Goal: Transaction & Acquisition: Purchase product/service

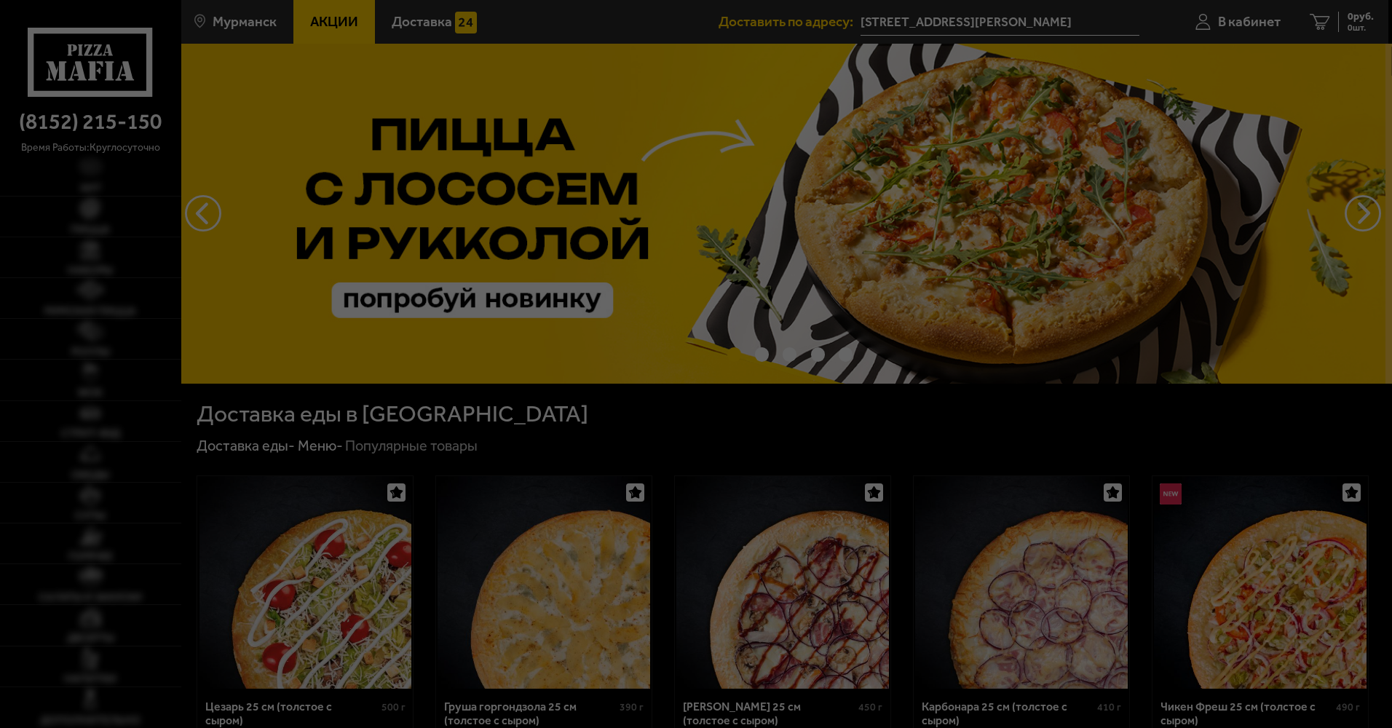
click at [1151, 51] on div at bounding box center [696, 364] width 1392 height 728
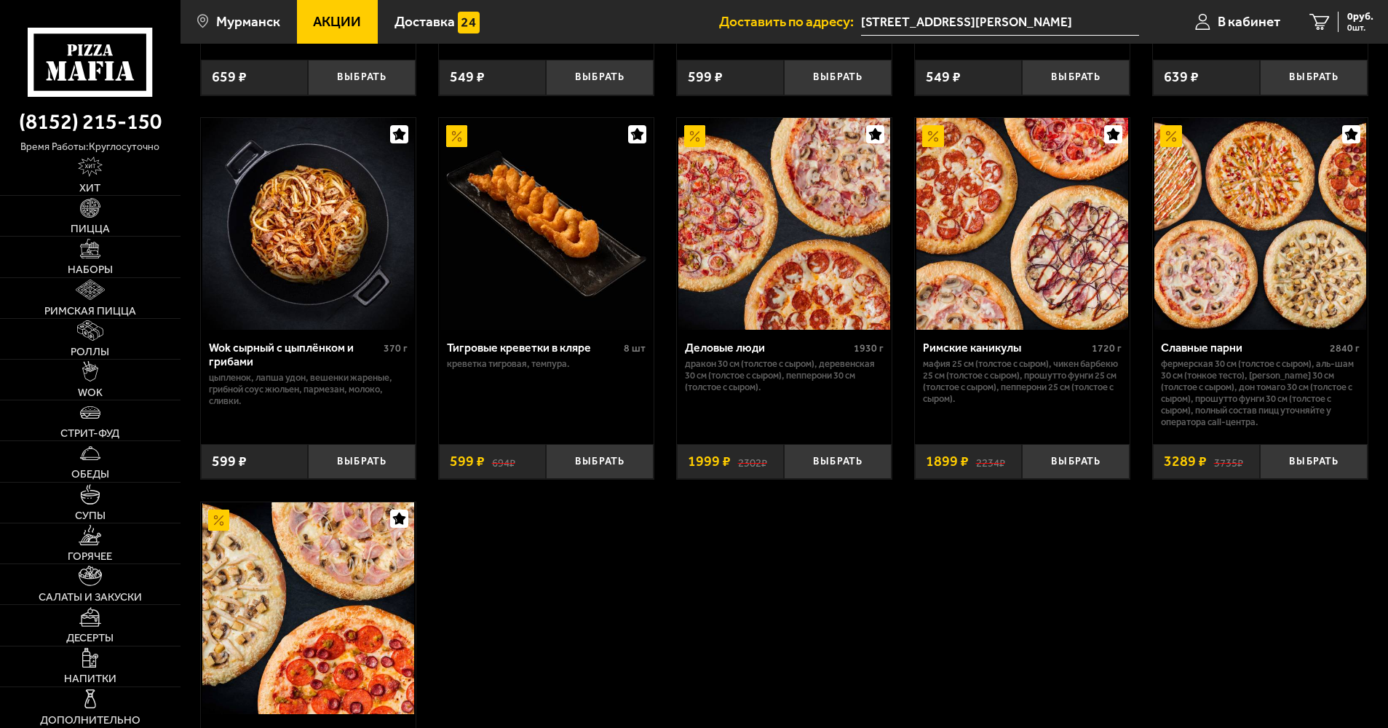
scroll to position [801, 0]
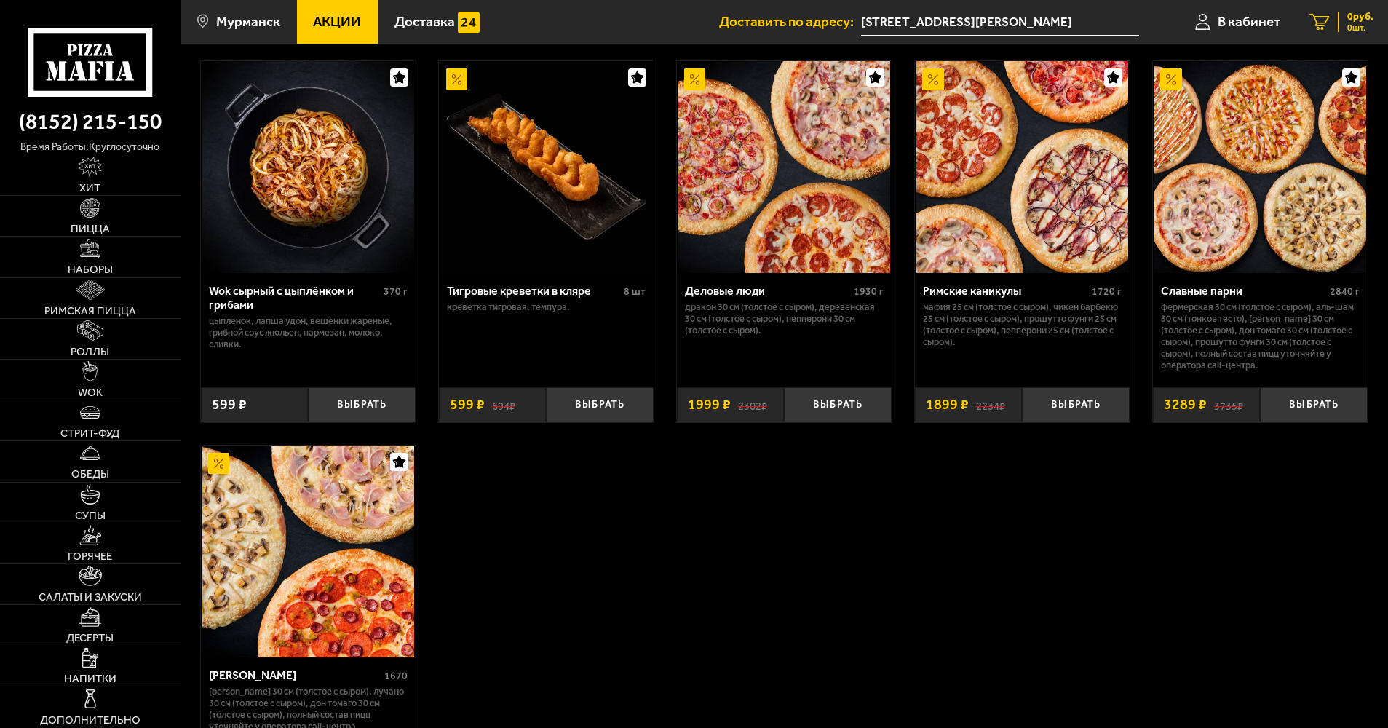
click at [1348, 22] on span "0 руб." at bounding box center [1361, 17] width 26 height 10
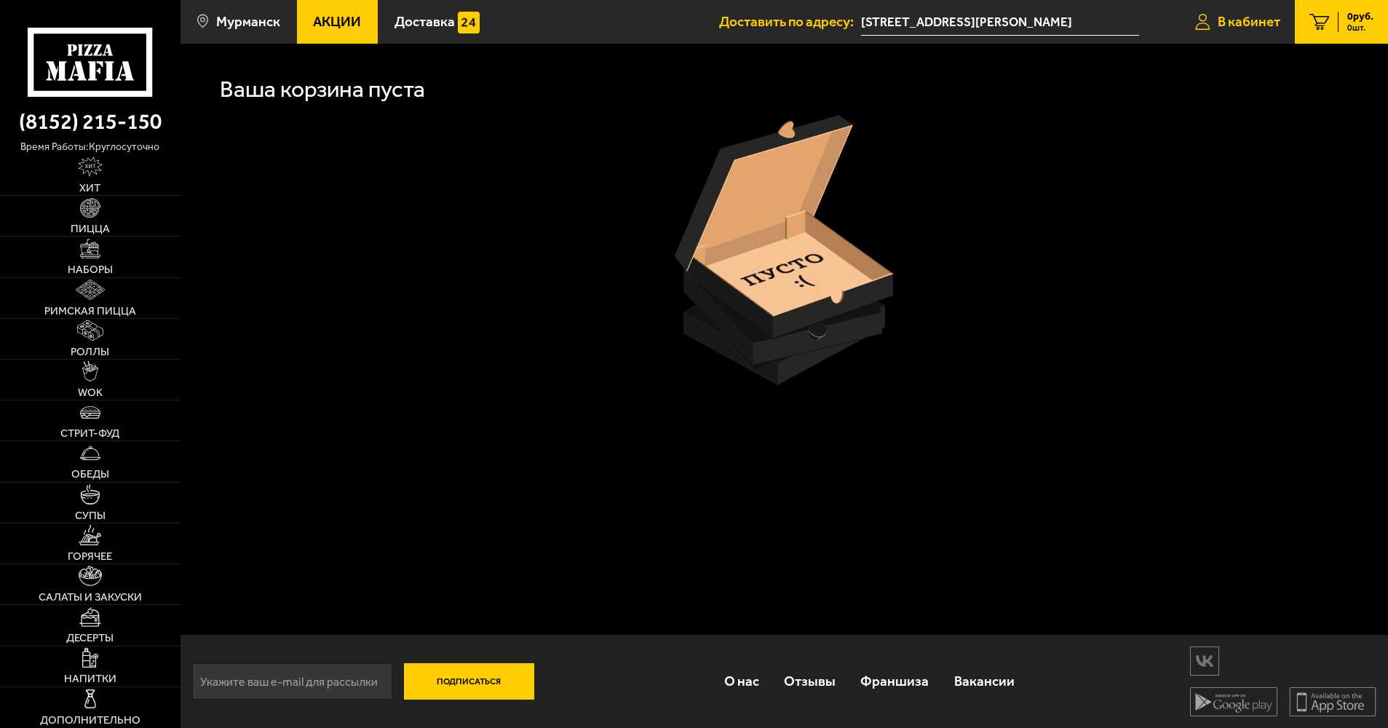
click at [1274, 21] on span "В кабинет" at bounding box center [1249, 22] width 63 height 14
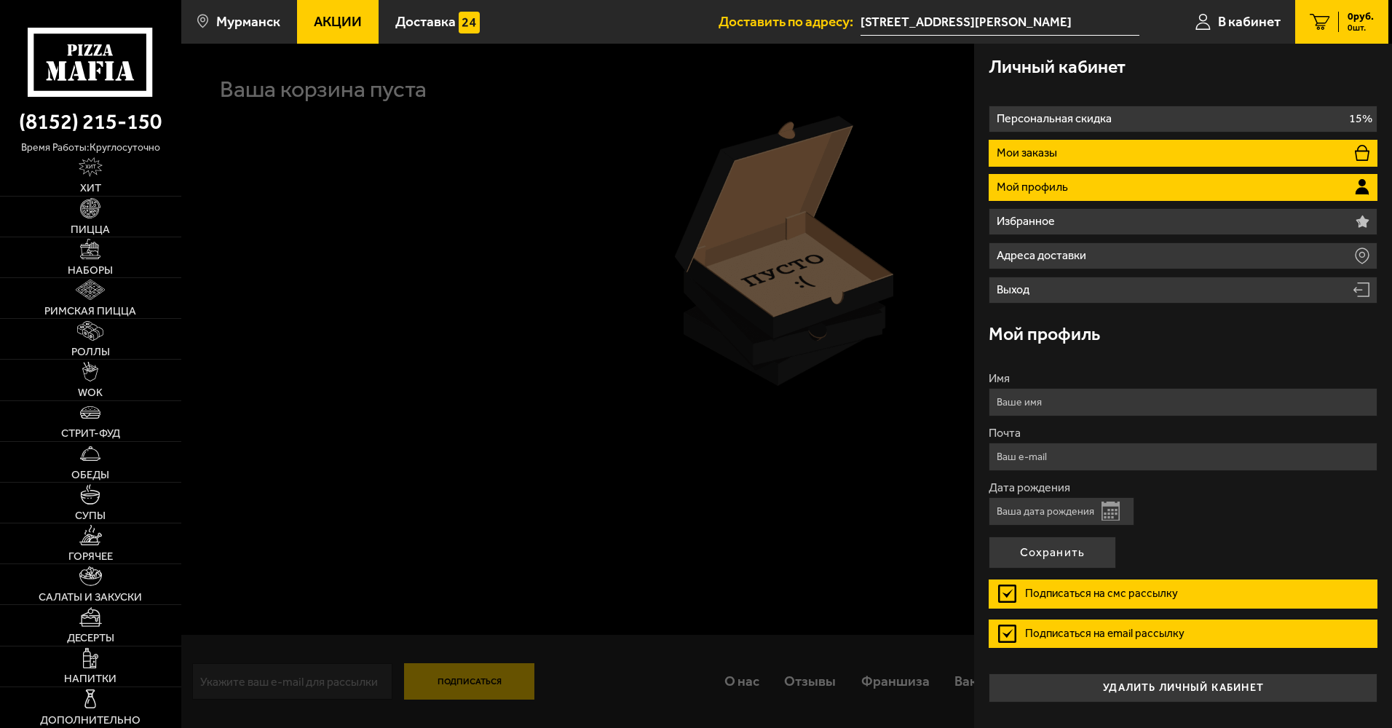
click at [1171, 162] on li "Мои заказы" at bounding box center [1183, 153] width 389 height 27
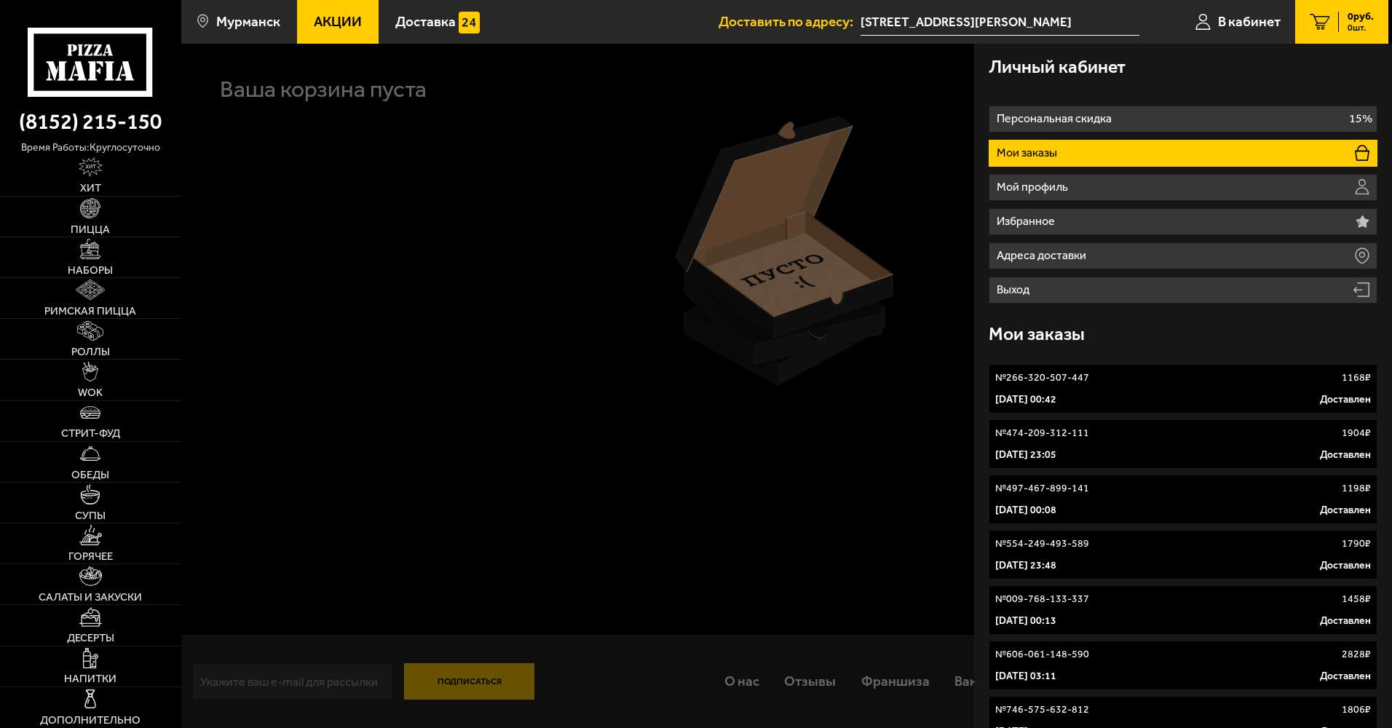
click at [1143, 407] on link "№ 266-320-507-447 1168 ₽ [DATE] 00:42 Доставлен" at bounding box center [1183, 389] width 389 height 50
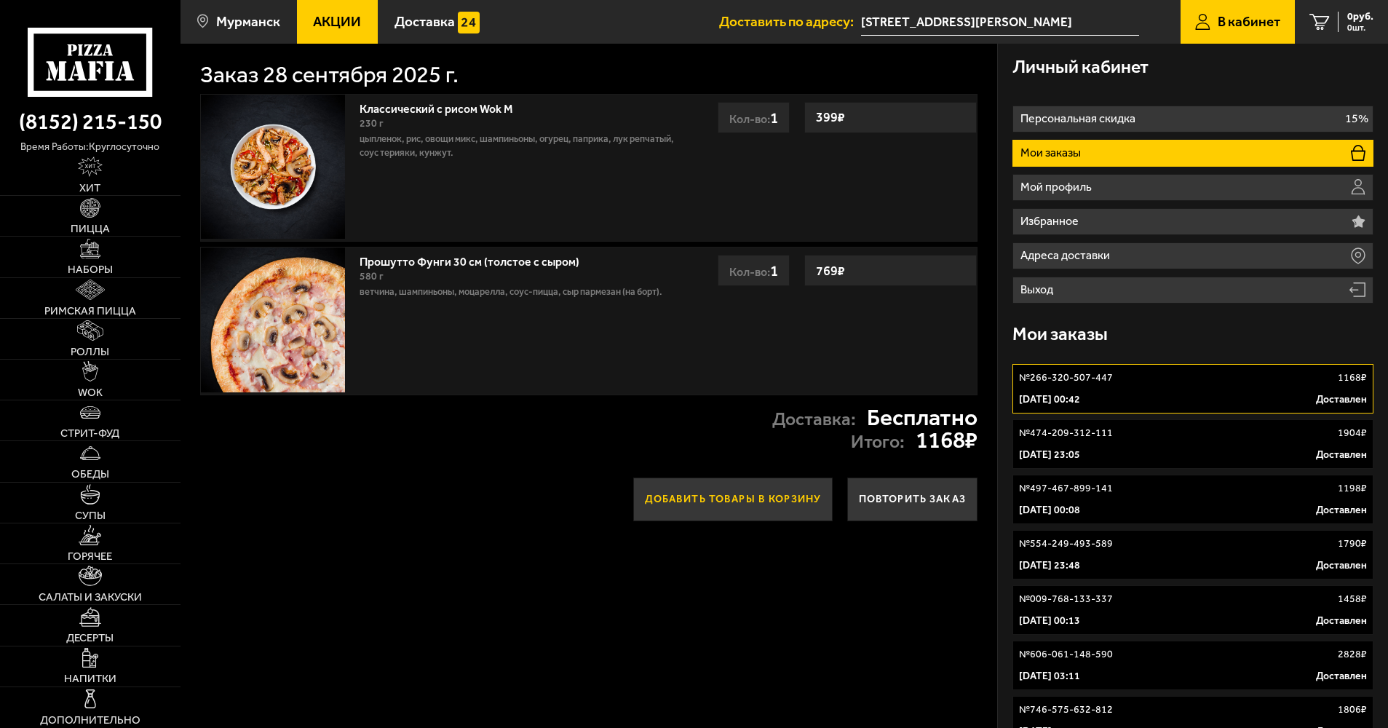
click at [727, 497] on button "Добавить товары в корзину" at bounding box center [733, 500] width 200 height 44
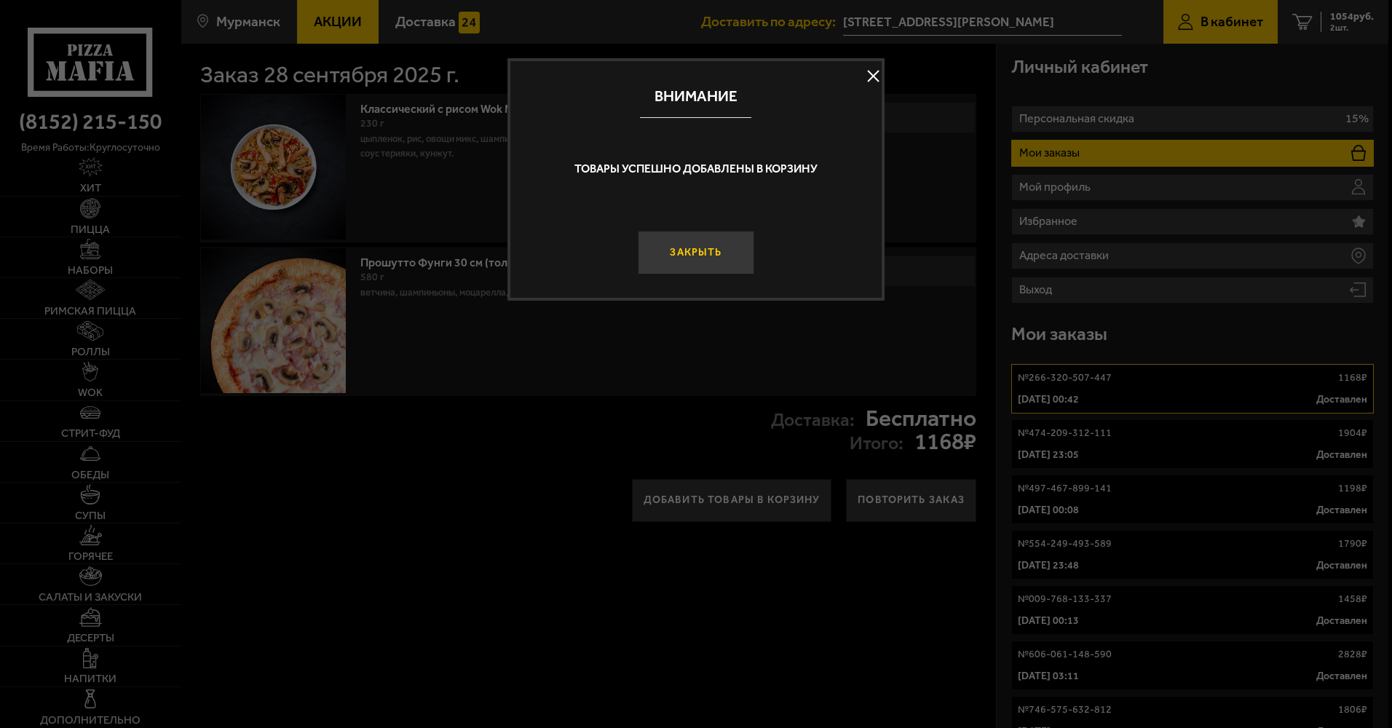
click at [713, 242] on button "Закрыть" at bounding box center [696, 253] width 116 height 44
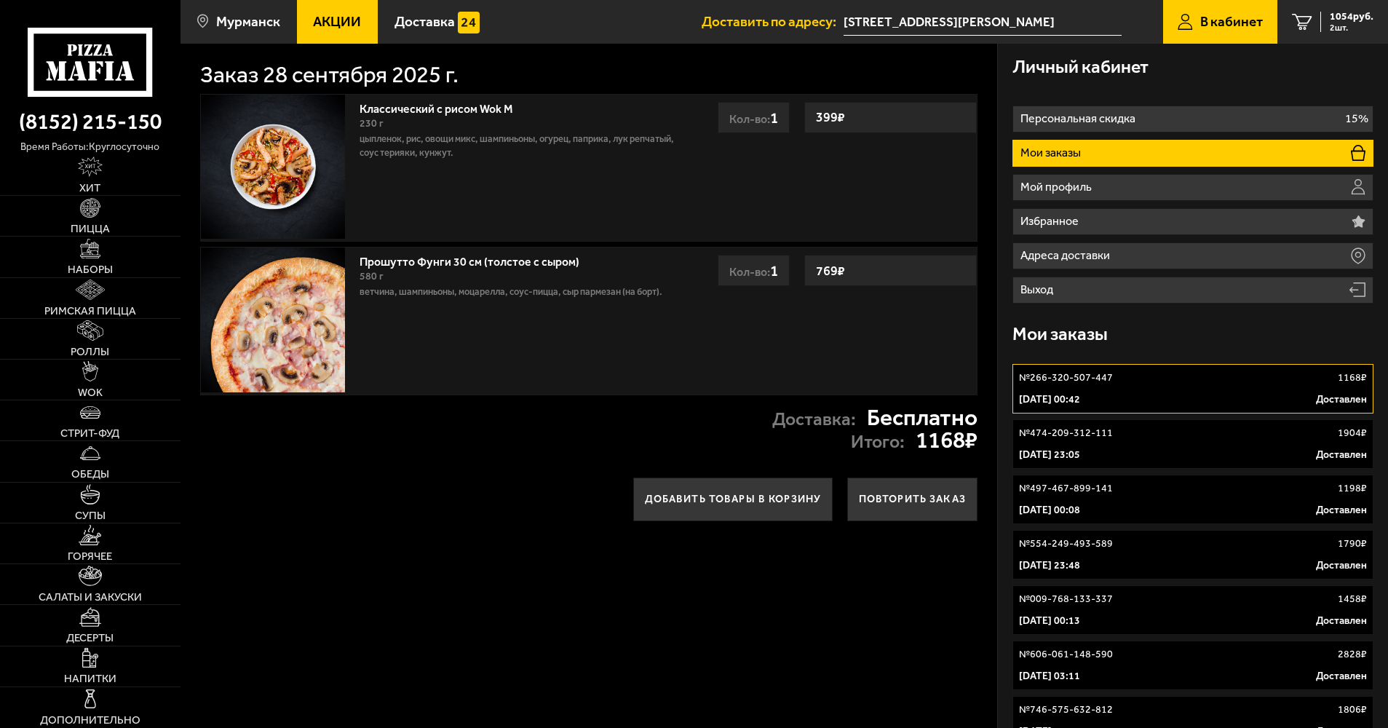
click at [796, 176] on div "Классический с рисом Wok M 230 г цыпленок, рис, овощи микс, шампиньоны, огурец,…" at bounding box center [589, 168] width 778 height 149
click at [1338, 33] on link "2 1054 руб. 2 шт." at bounding box center [1333, 22] width 111 height 44
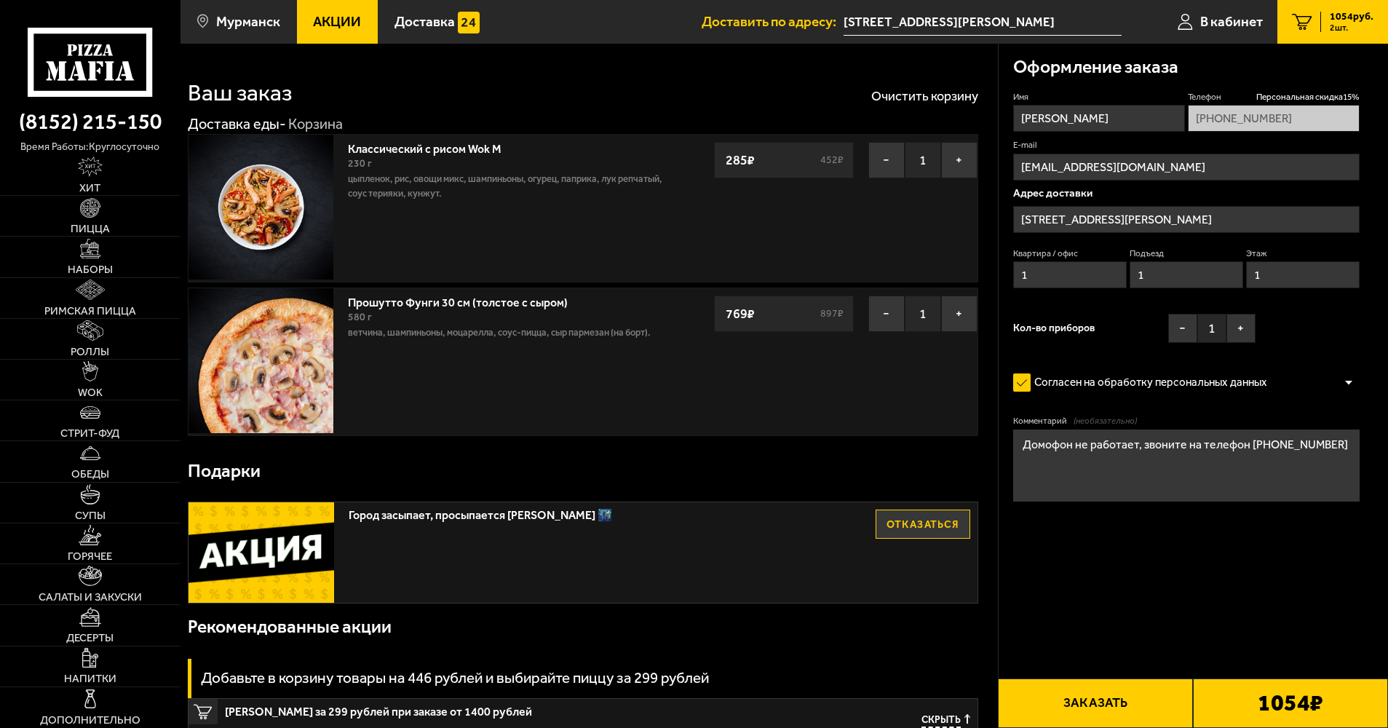
type input "[STREET_ADDRESS][PERSON_NAME]"
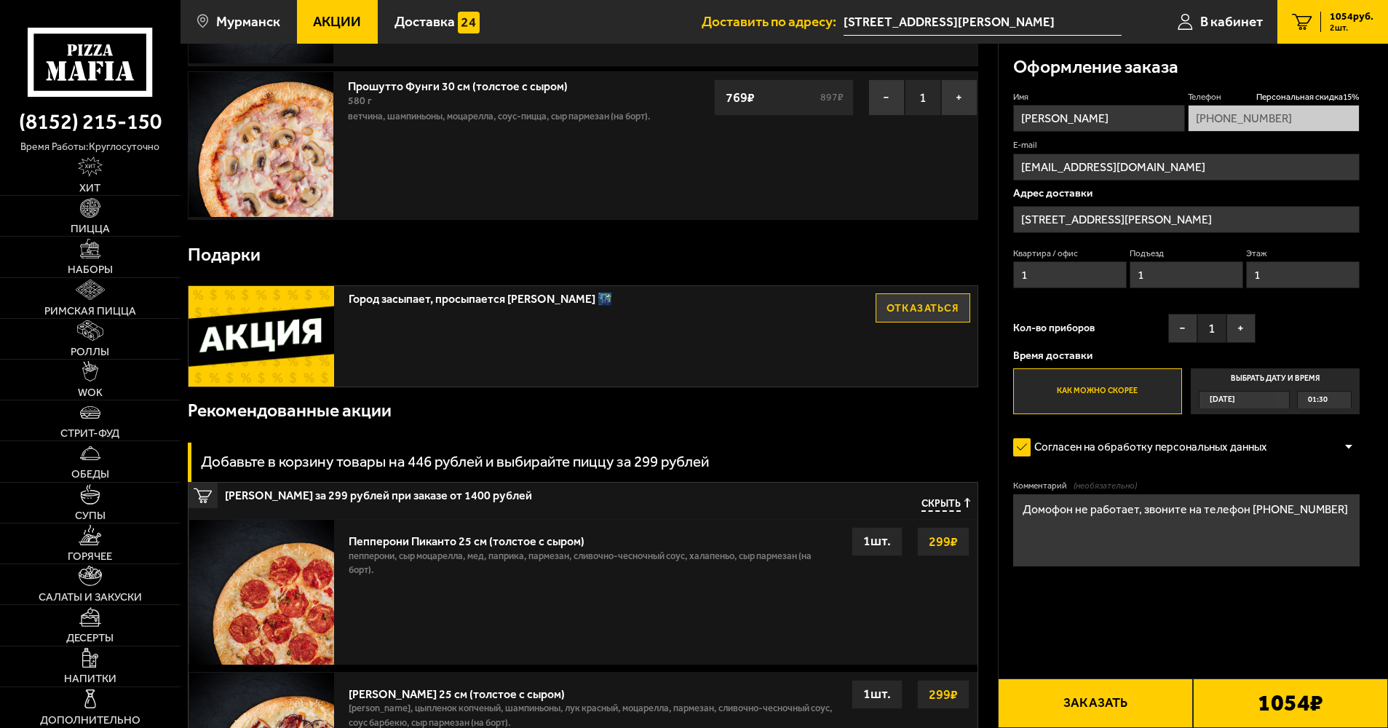
scroll to position [291, 0]
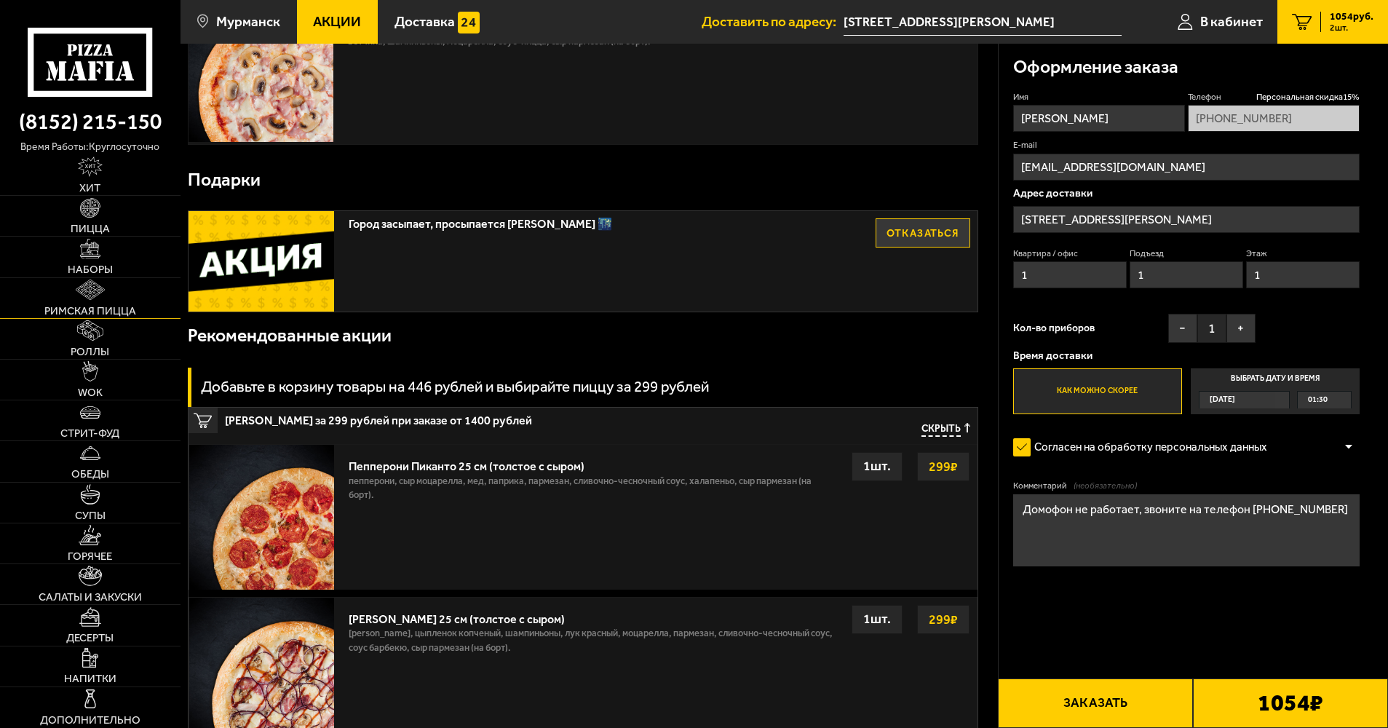
click at [52, 281] on link "Римская пицца" at bounding box center [90, 298] width 181 height 40
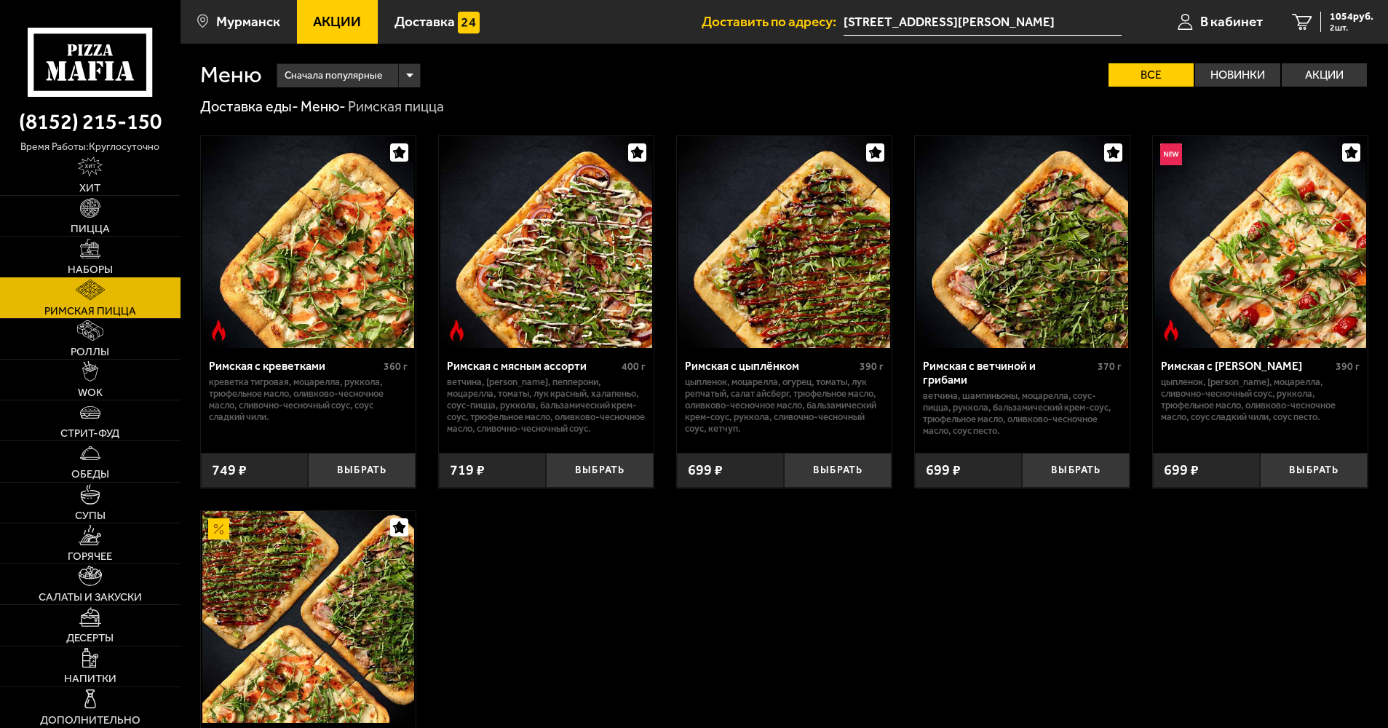
click at [71, 261] on link "Наборы" at bounding box center [90, 257] width 181 height 40
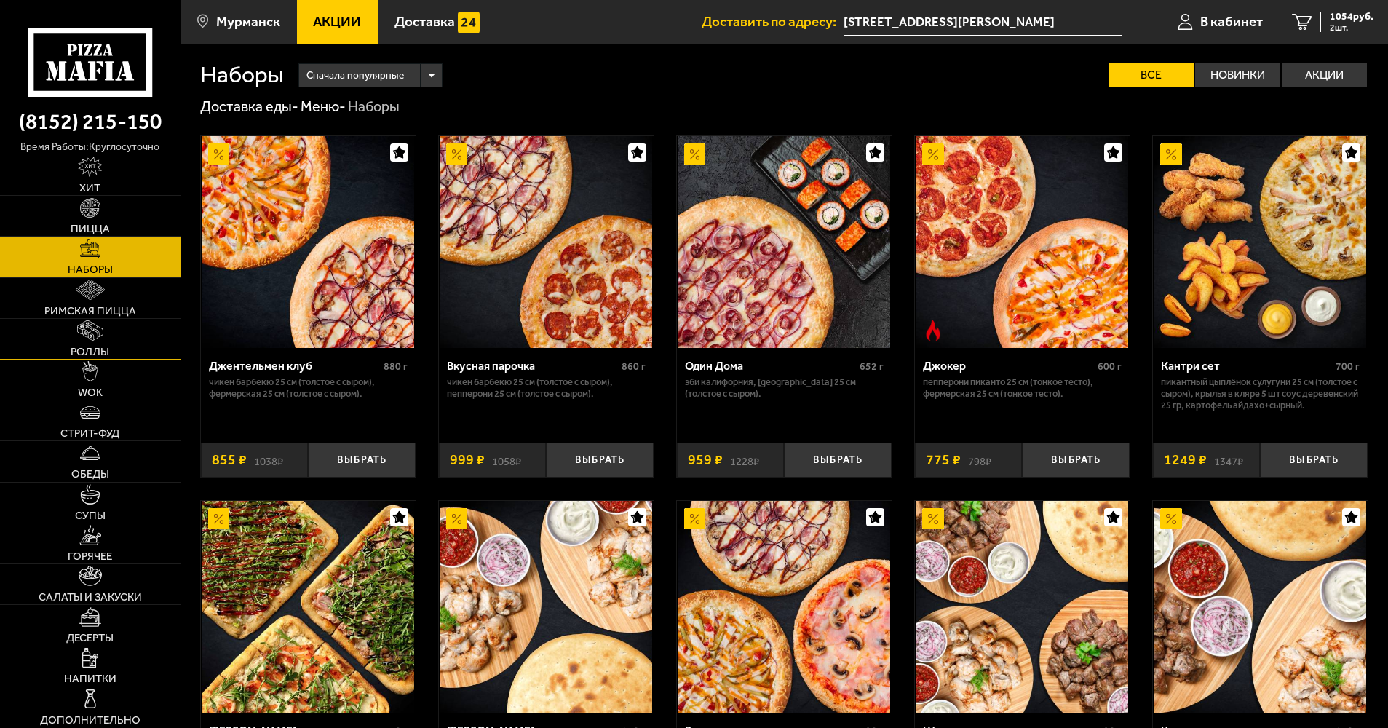
click at [94, 334] on img at bounding box center [90, 330] width 26 height 20
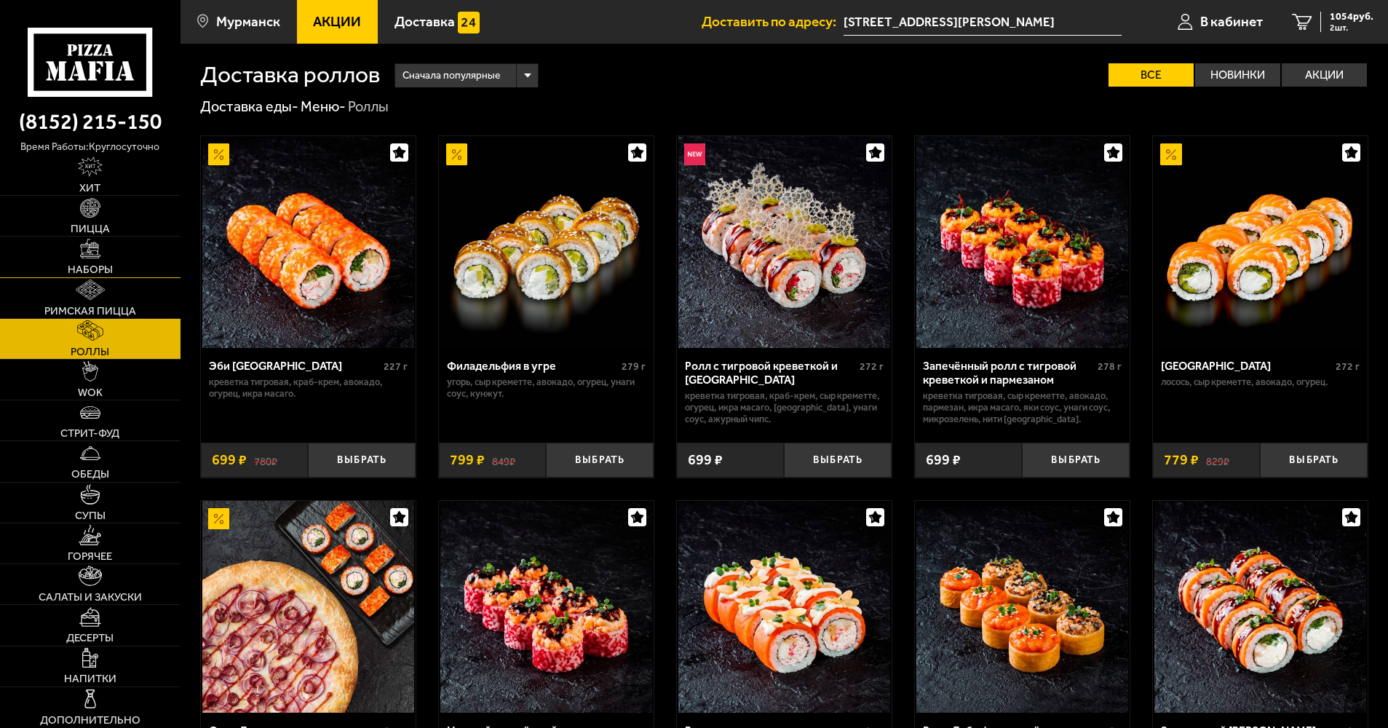
click at [95, 251] on img at bounding box center [90, 249] width 20 height 20
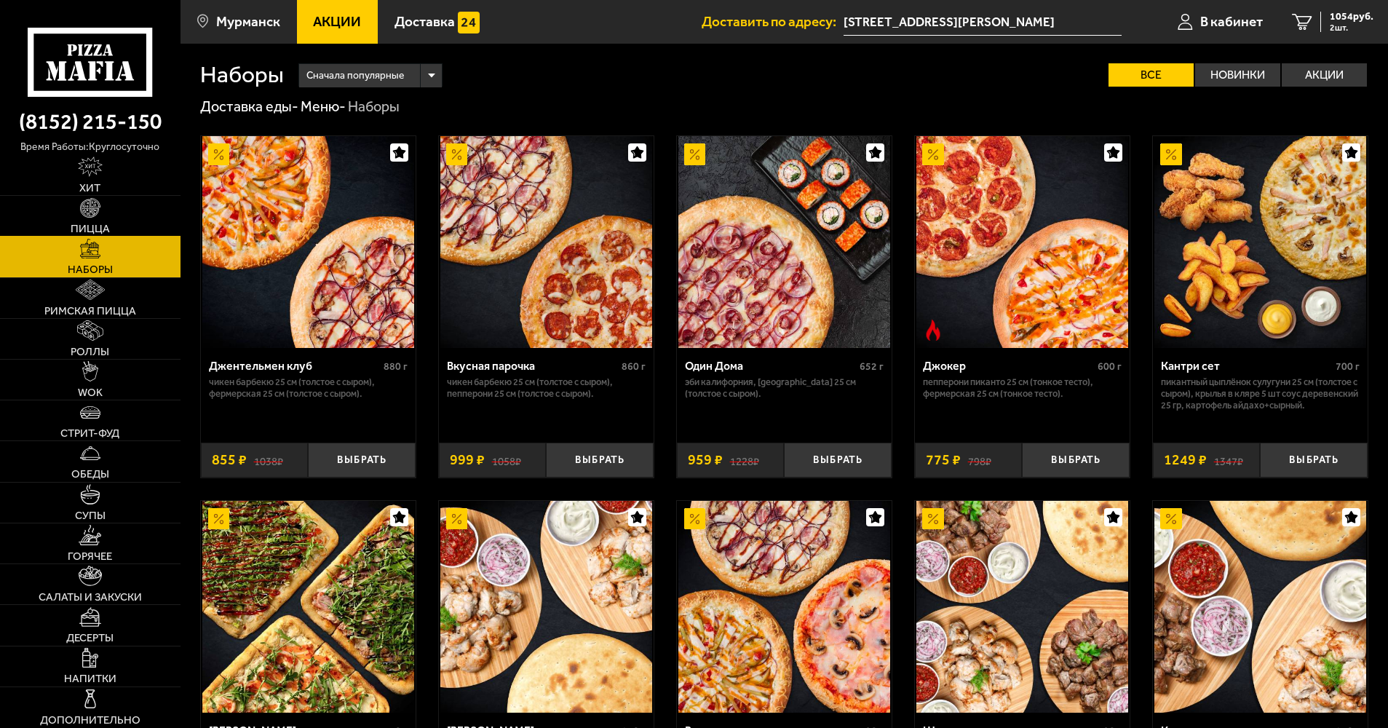
click at [103, 226] on span "Пицца" at bounding box center [90, 229] width 39 height 11
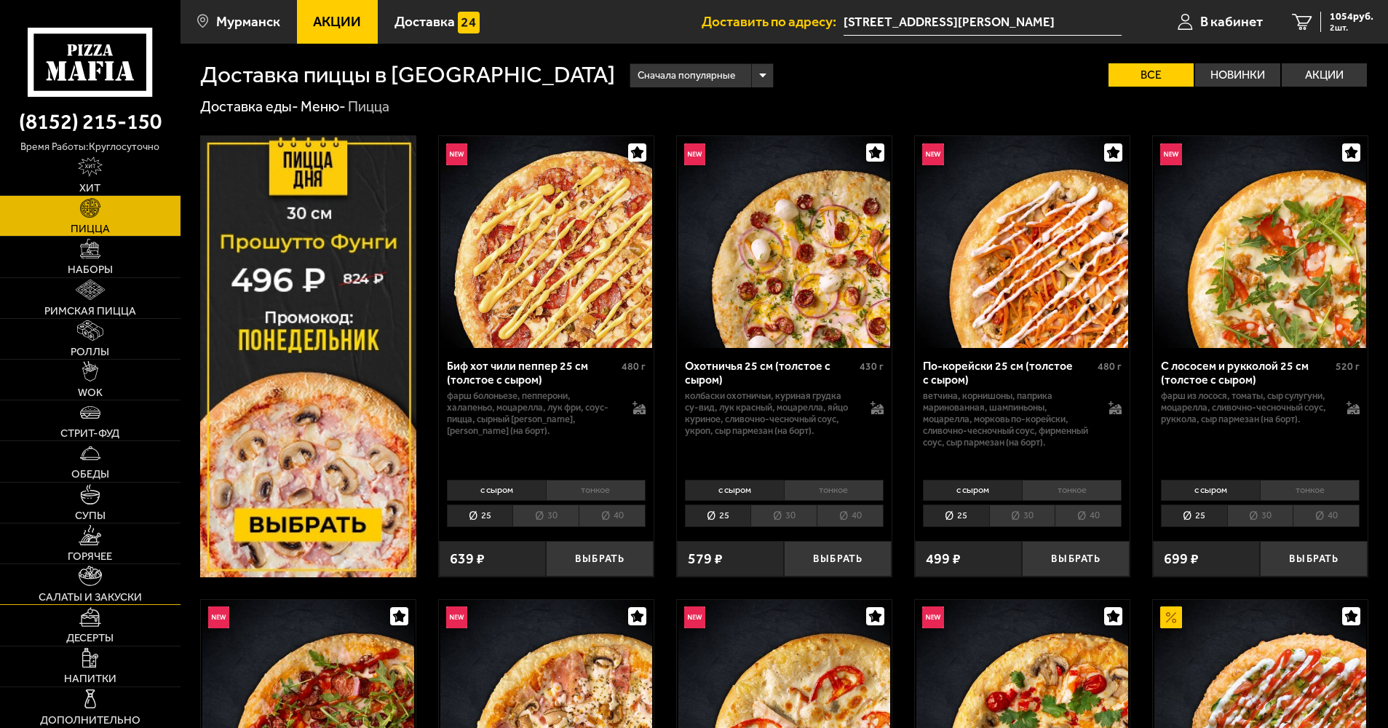
click at [132, 585] on link "Салаты и закуски" at bounding box center [90, 584] width 181 height 40
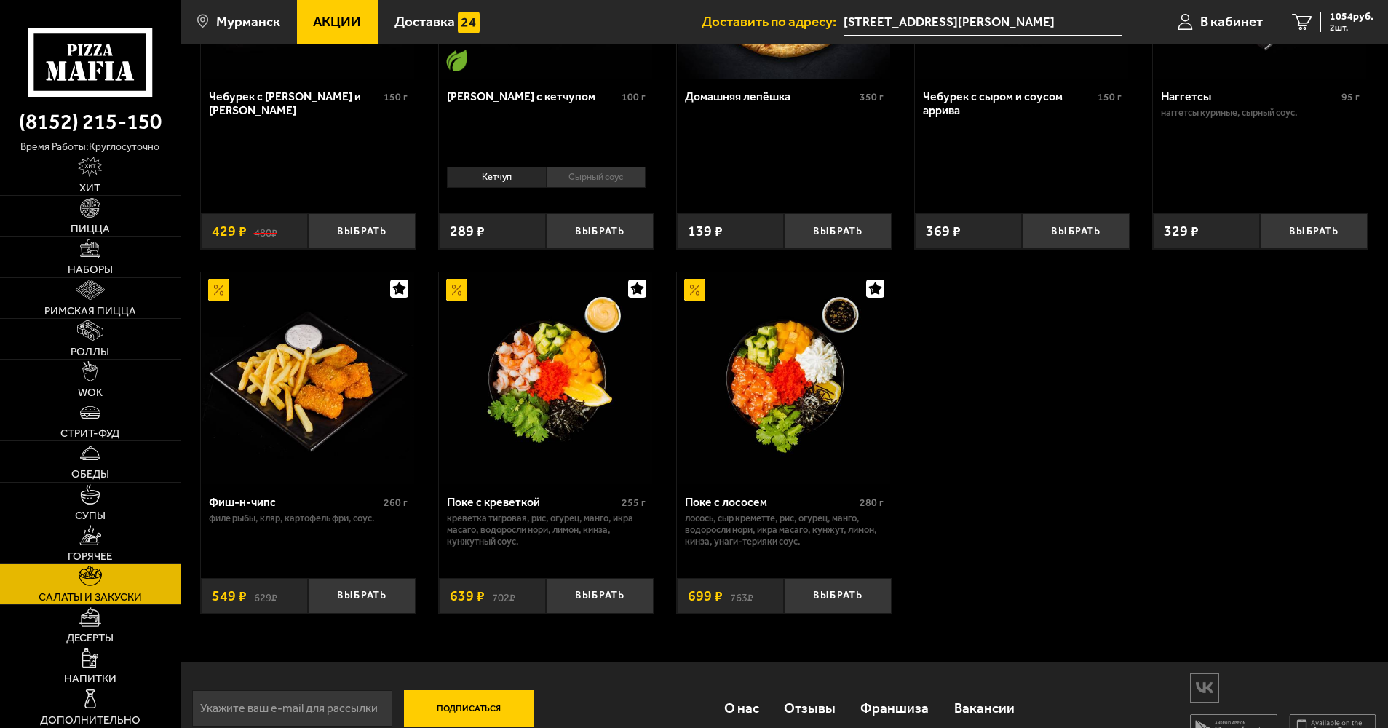
scroll to position [1092, 0]
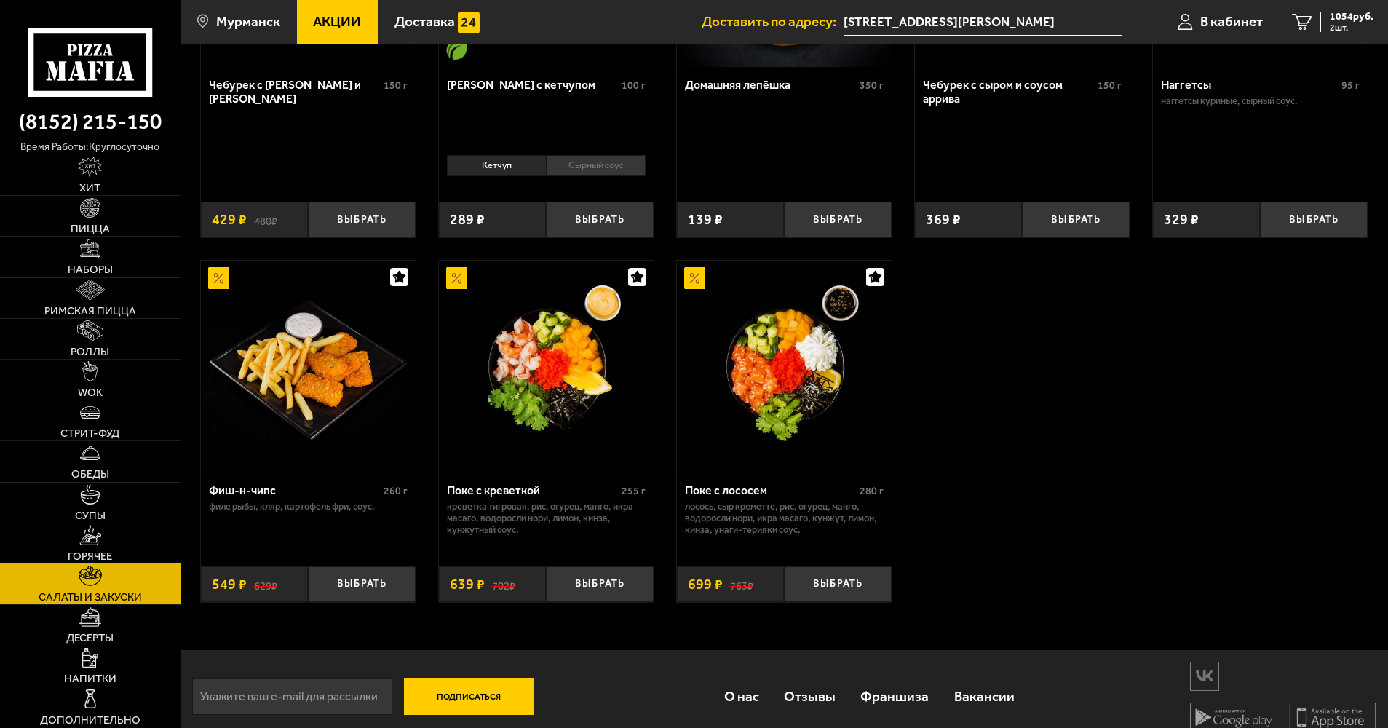
click at [77, 546] on link "Горячее" at bounding box center [90, 544] width 181 height 40
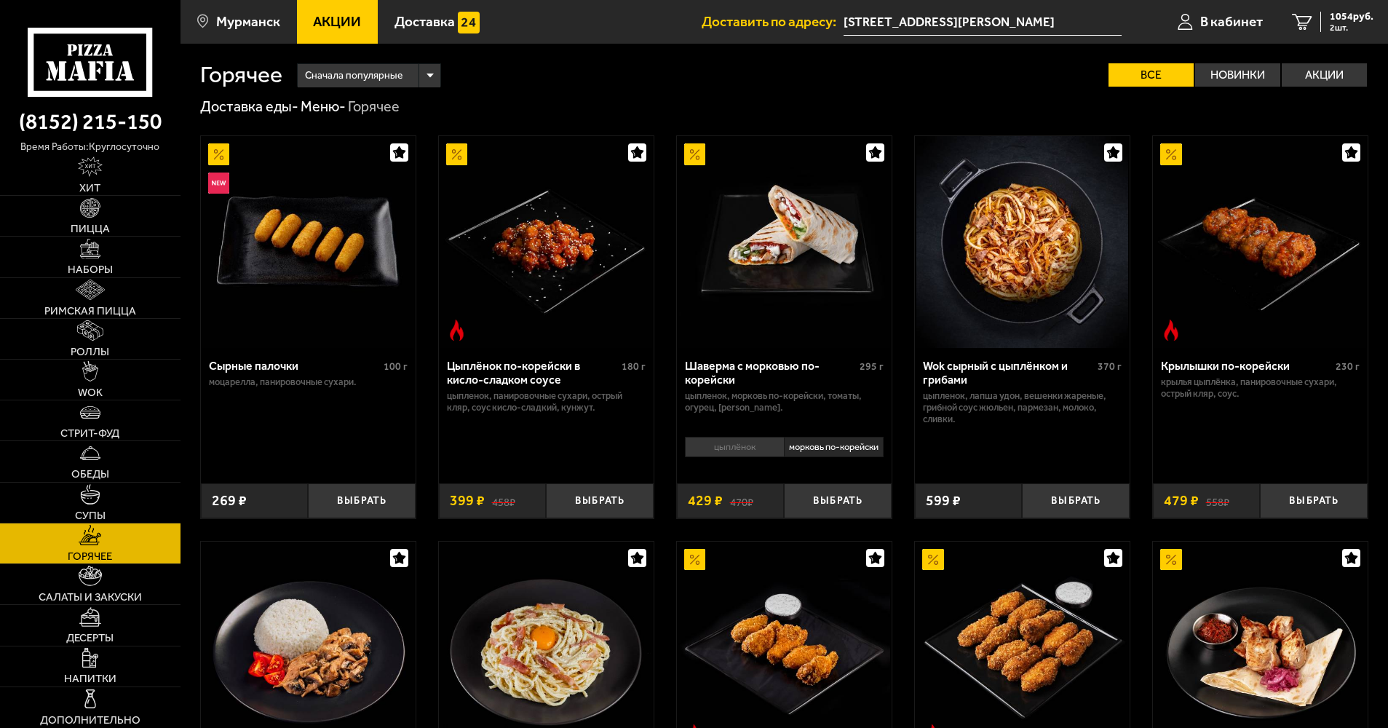
click at [762, 453] on li "цыплёнок" at bounding box center [734, 447] width 99 height 20
click at [821, 448] on li "морковь по-корейски" at bounding box center [834, 447] width 100 height 20
click at [769, 455] on li "цыплёнок" at bounding box center [734, 447] width 99 height 20
click at [806, 446] on li "морковь по-корейски" at bounding box center [834, 447] width 100 height 20
click at [761, 447] on li "цыплёнок" at bounding box center [734, 447] width 99 height 20
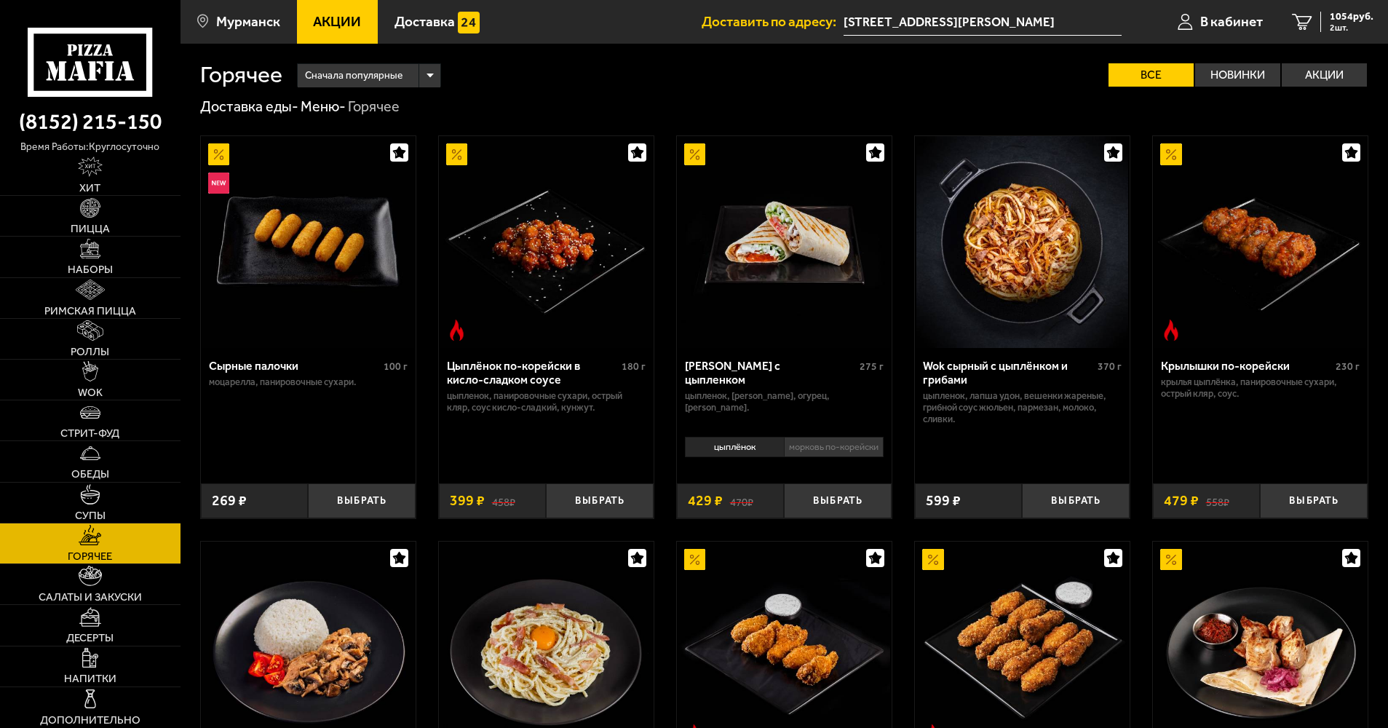
click at [837, 457] on li "морковь по-корейски" at bounding box center [834, 447] width 100 height 20
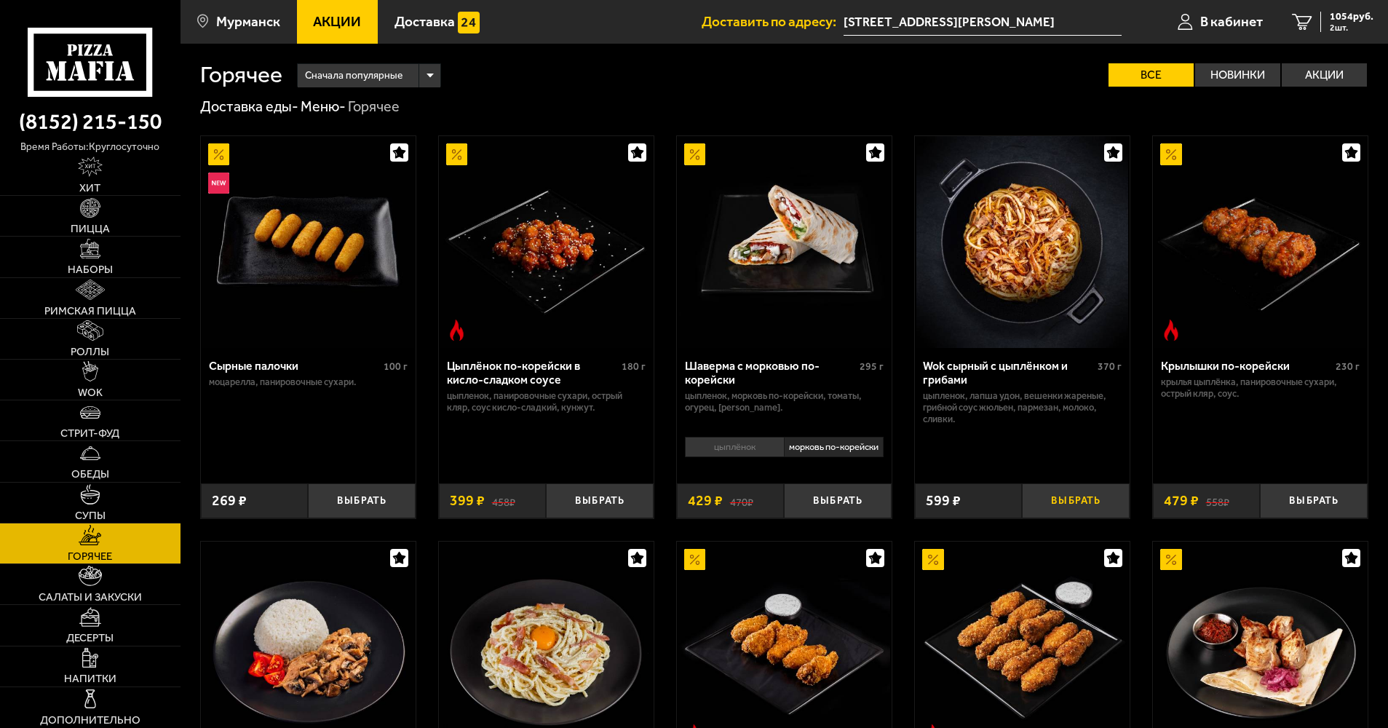
click at [1088, 513] on button "Выбрать" at bounding box center [1076, 501] width 108 height 36
click at [1363, 34] on link "3 1563 руб. 3 шт." at bounding box center [1333, 22] width 111 height 44
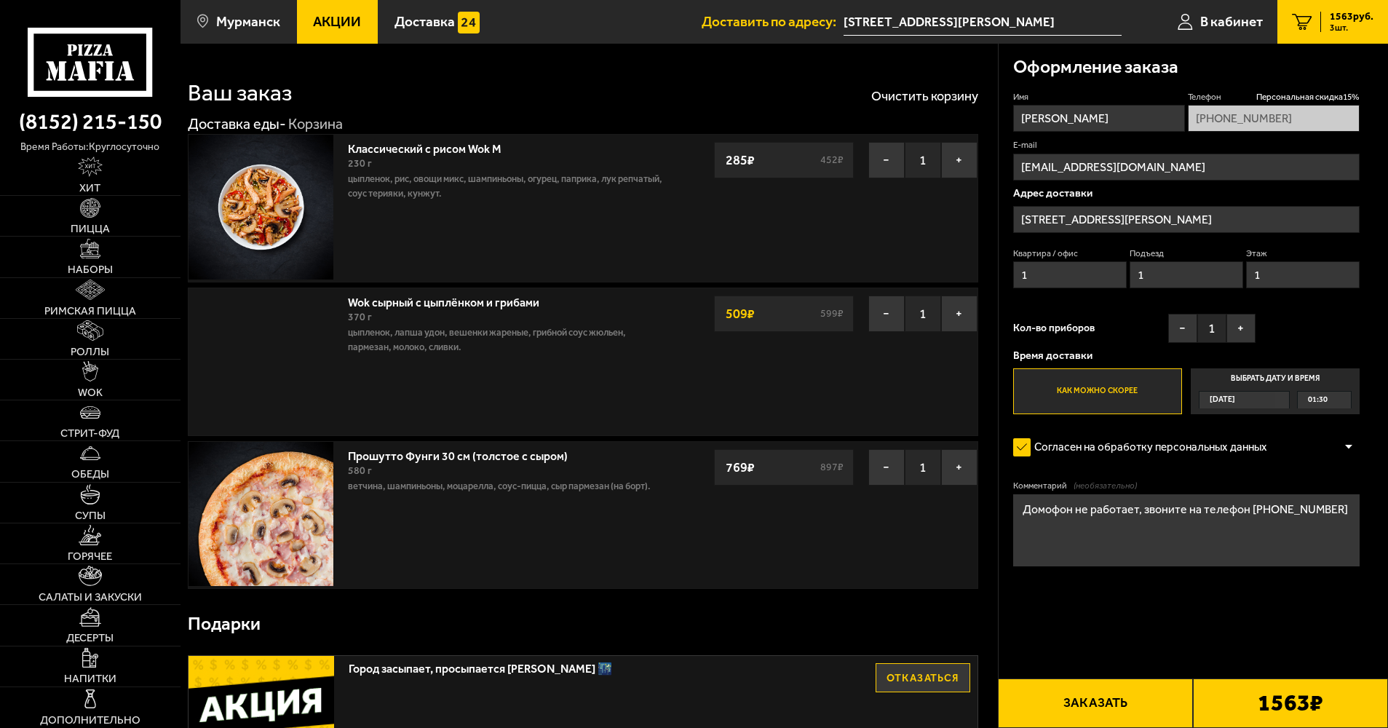
type input "[STREET_ADDRESS][PERSON_NAME]"
click at [881, 164] on button "−" at bounding box center [887, 160] width 36 height 36
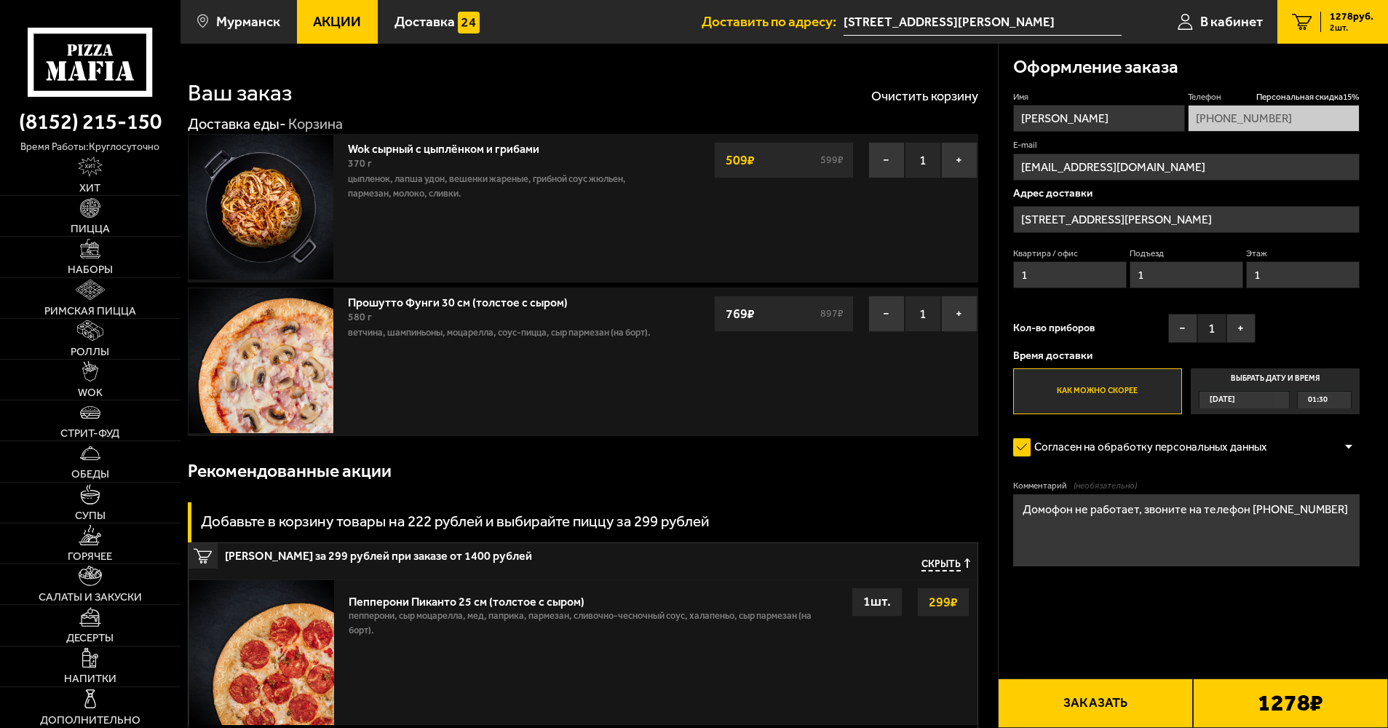
click at [1129, 706] on button "Заказать" at bounding box center [1095, 704] width 195 height 50
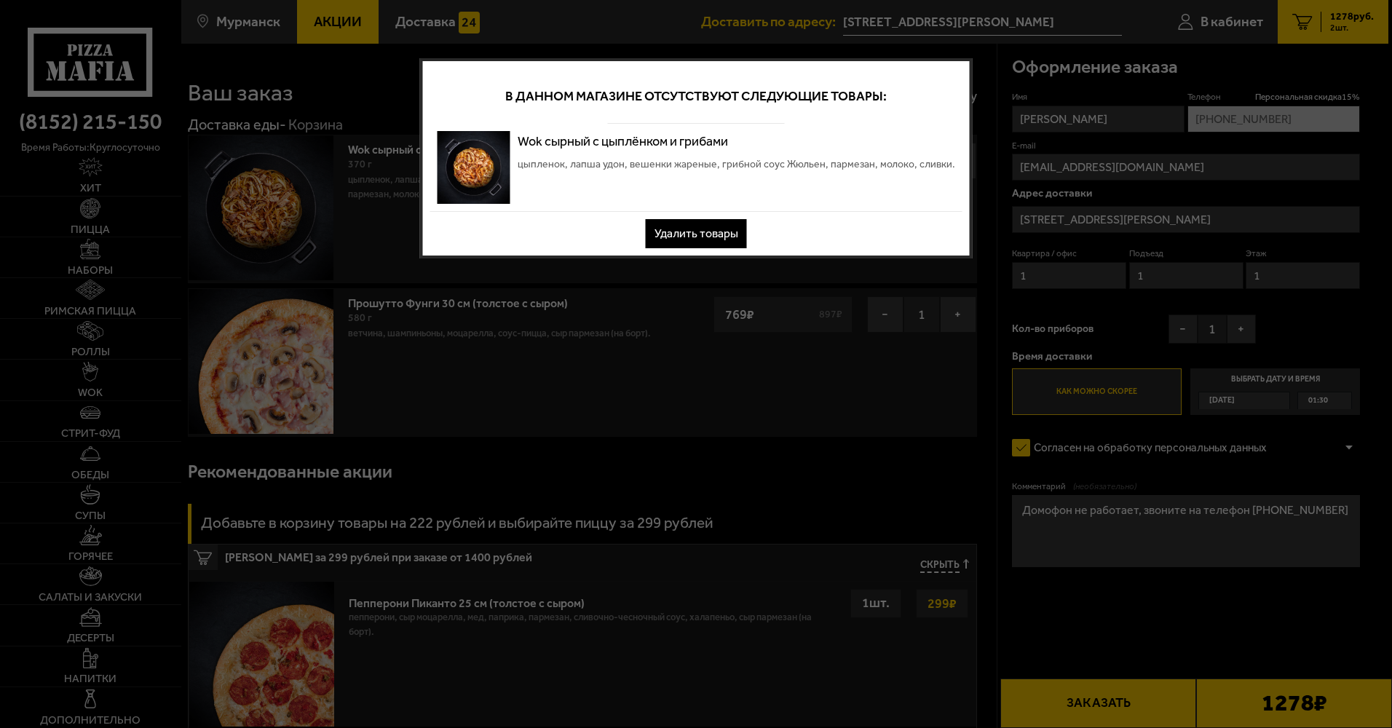
click at [737, 242] on button "Удалить товары" at bounding box center [696, 233] width 101 height 29
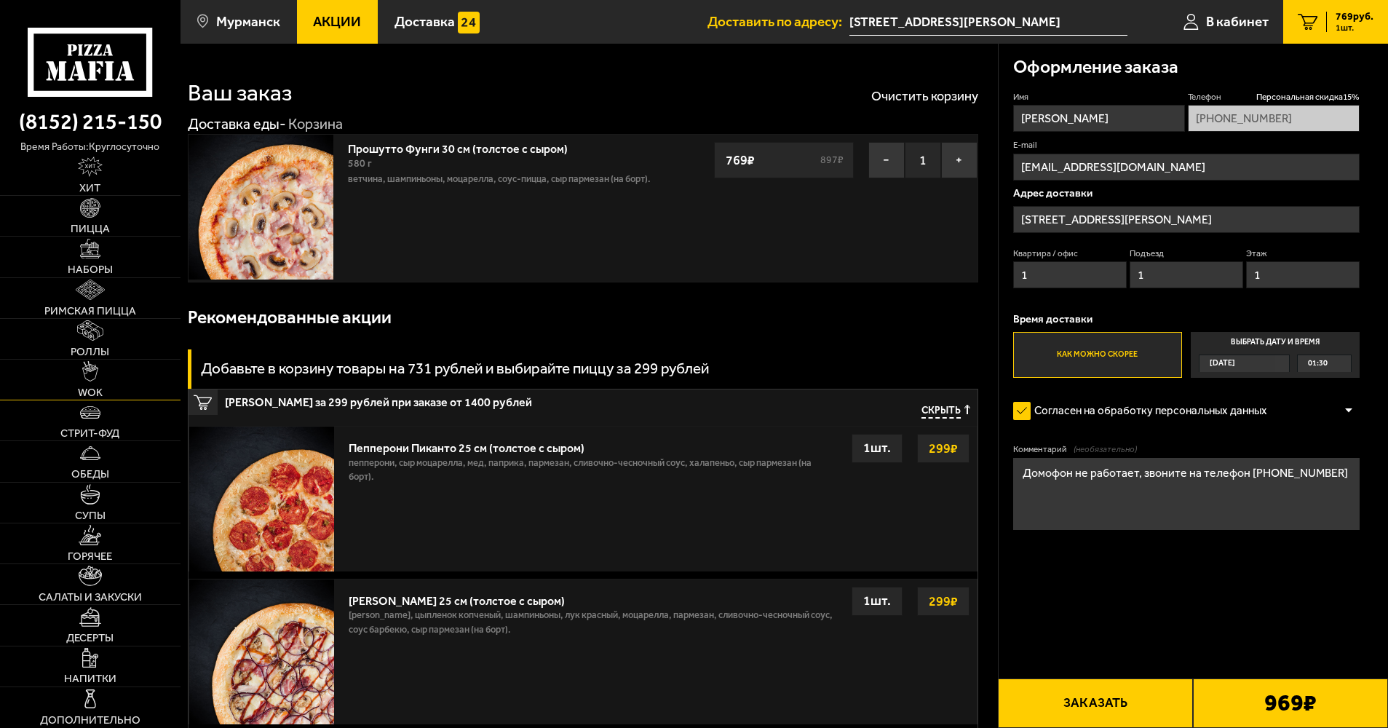
click at [133, 368] on link "WOK" at bounding box center [90, 380] width 181 height 40
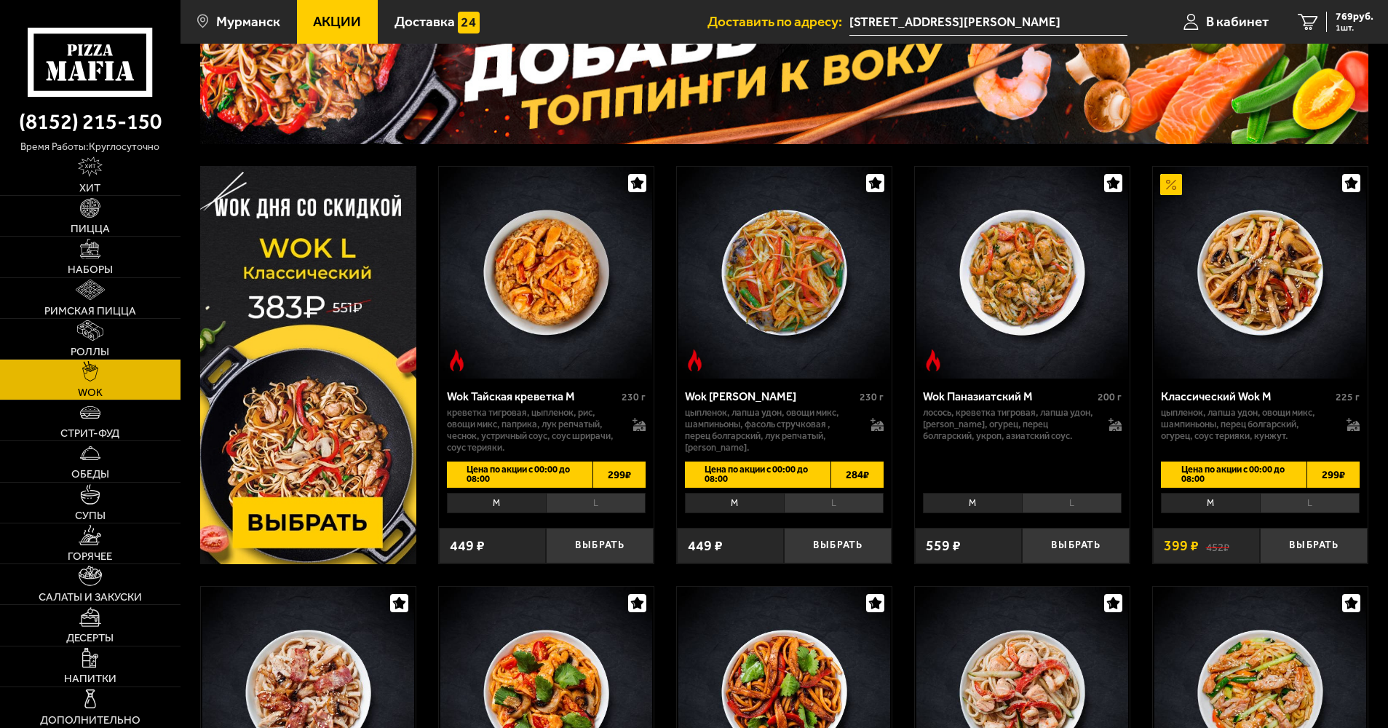
scroll to position [146, 0]
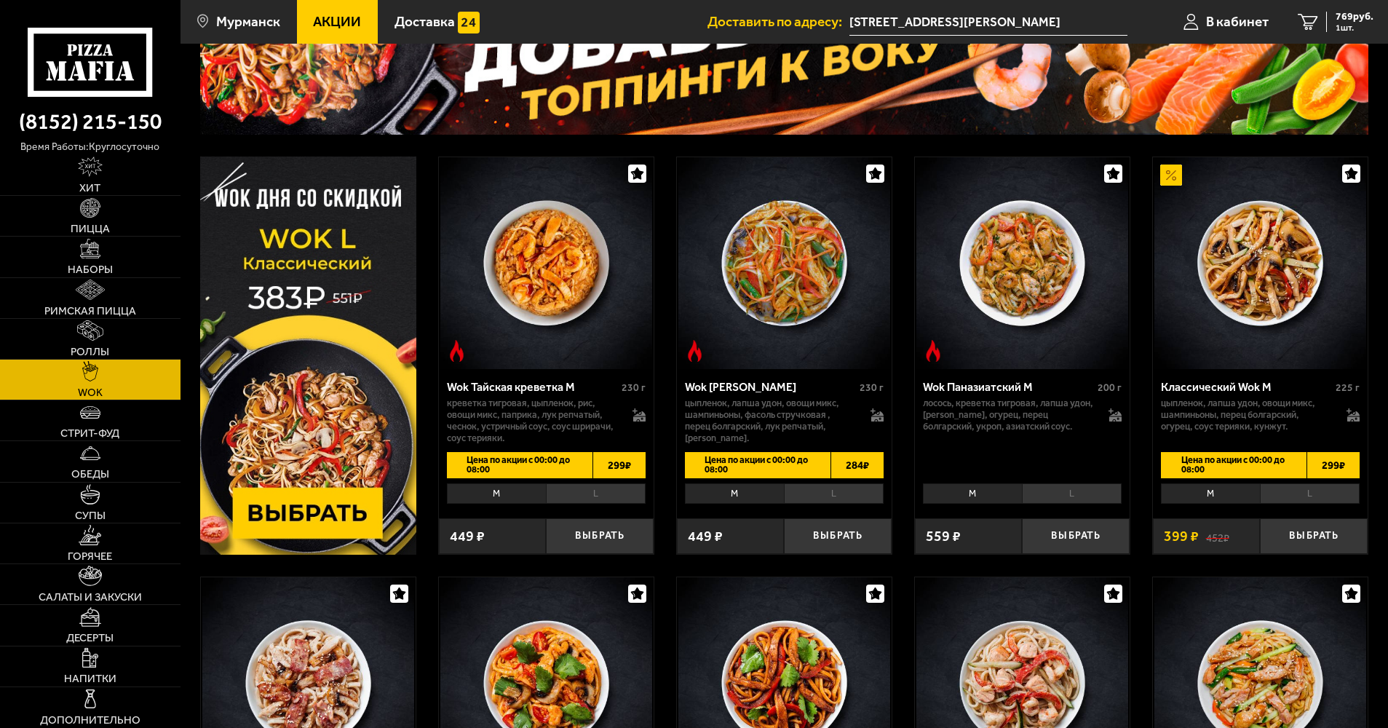
click at [1312, 494] on li "L" at bounding box center [1310, 493] width 100 height 20
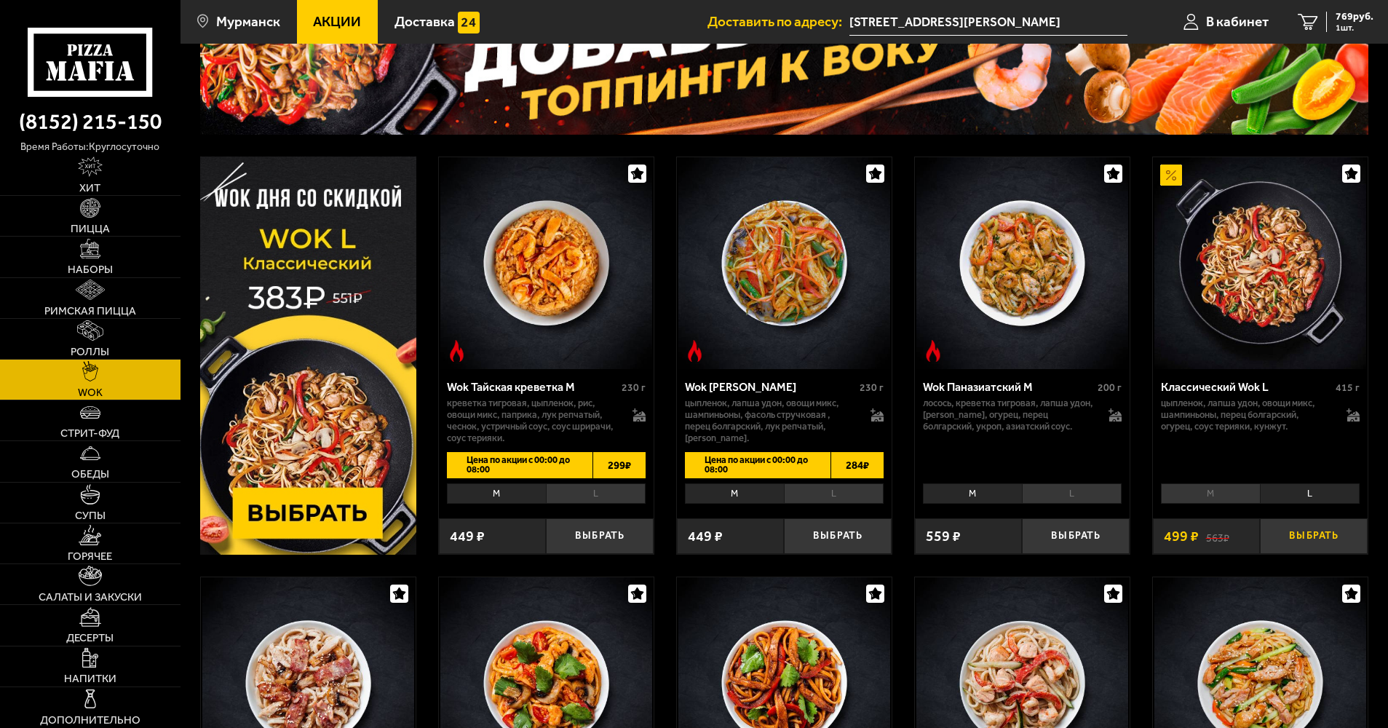
click at [1302, 542] on button "Выбрать" at bounding box center [1314, 536] width 108 height 36
click at [1351, 31] on span "2 шт." at bounding box center [1352, 27] width 44 height 9
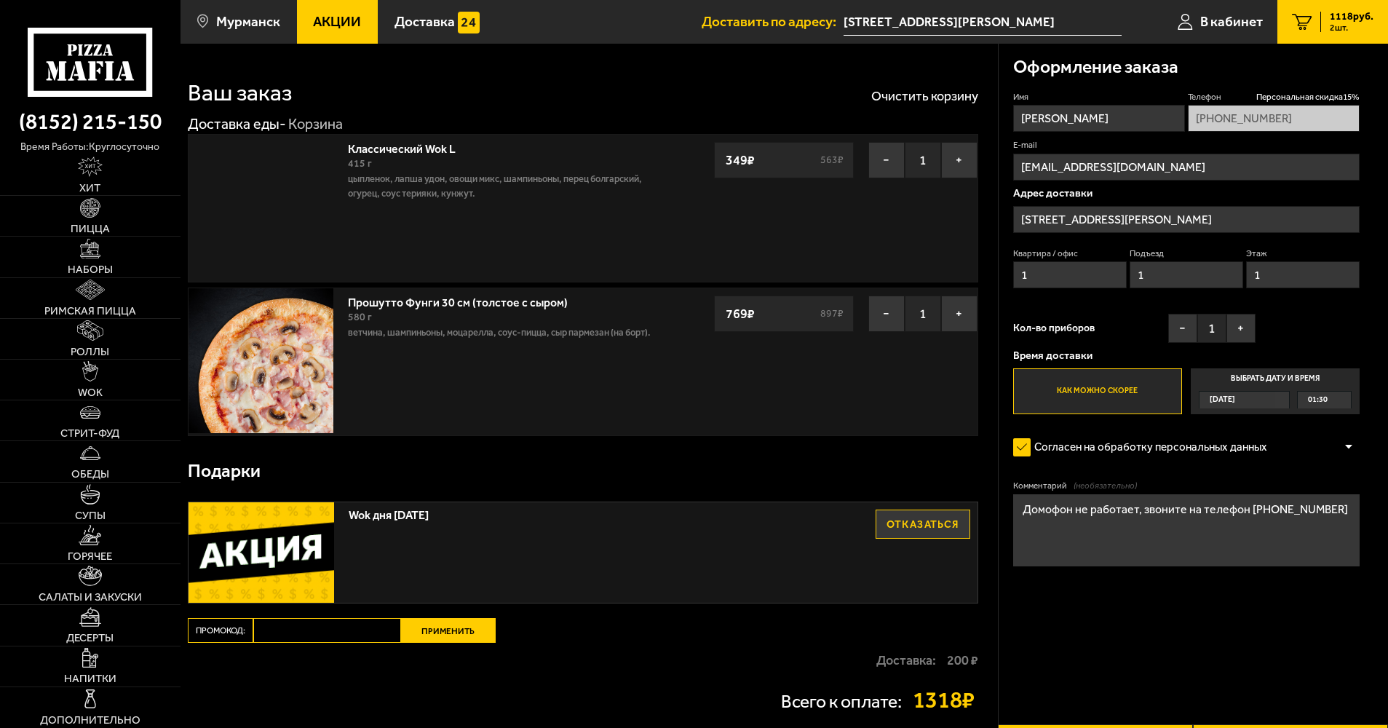
type input "[STREET_ADDRESS][PERSON_NAME]"
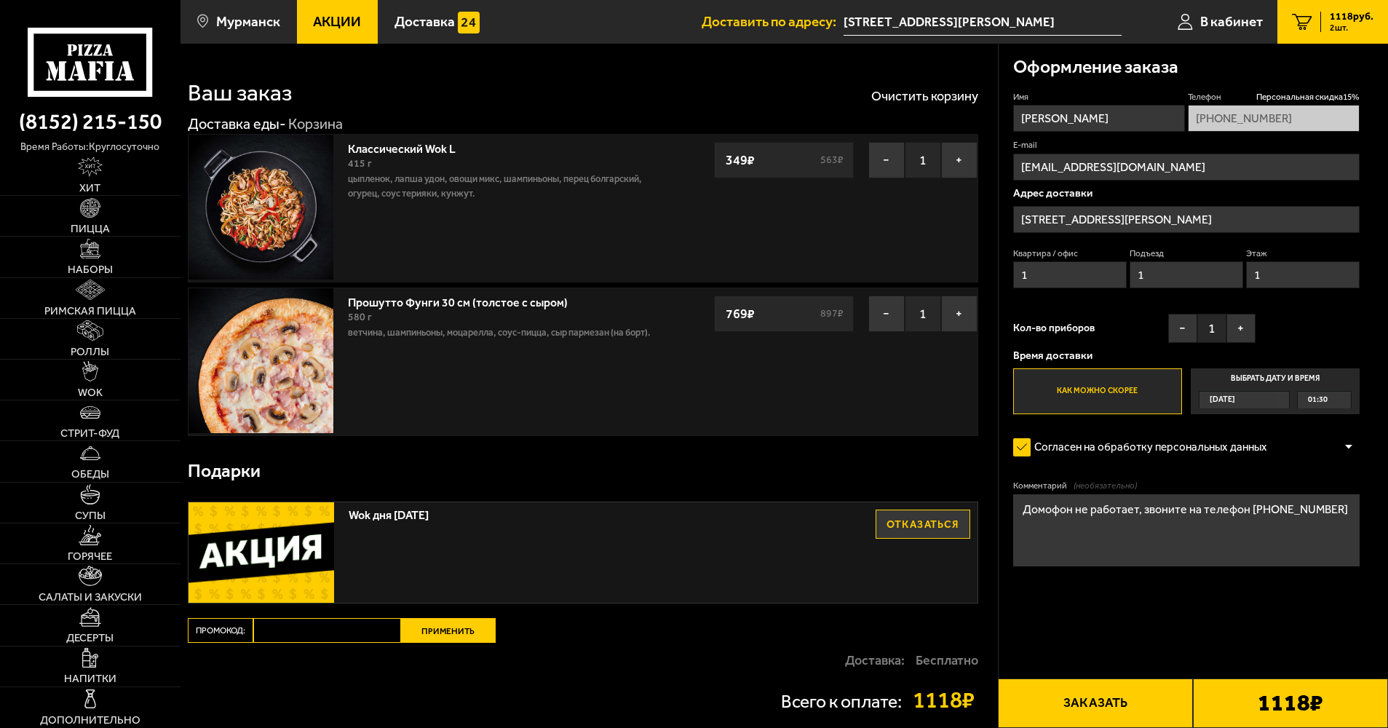
click at [785, 306] on div "769 ₽ 897 ₽" at bounding box center [783, 314] width 139 height 36
click at [881, 318] on button "−" at bounding box center [887, 314] width 36 height 36
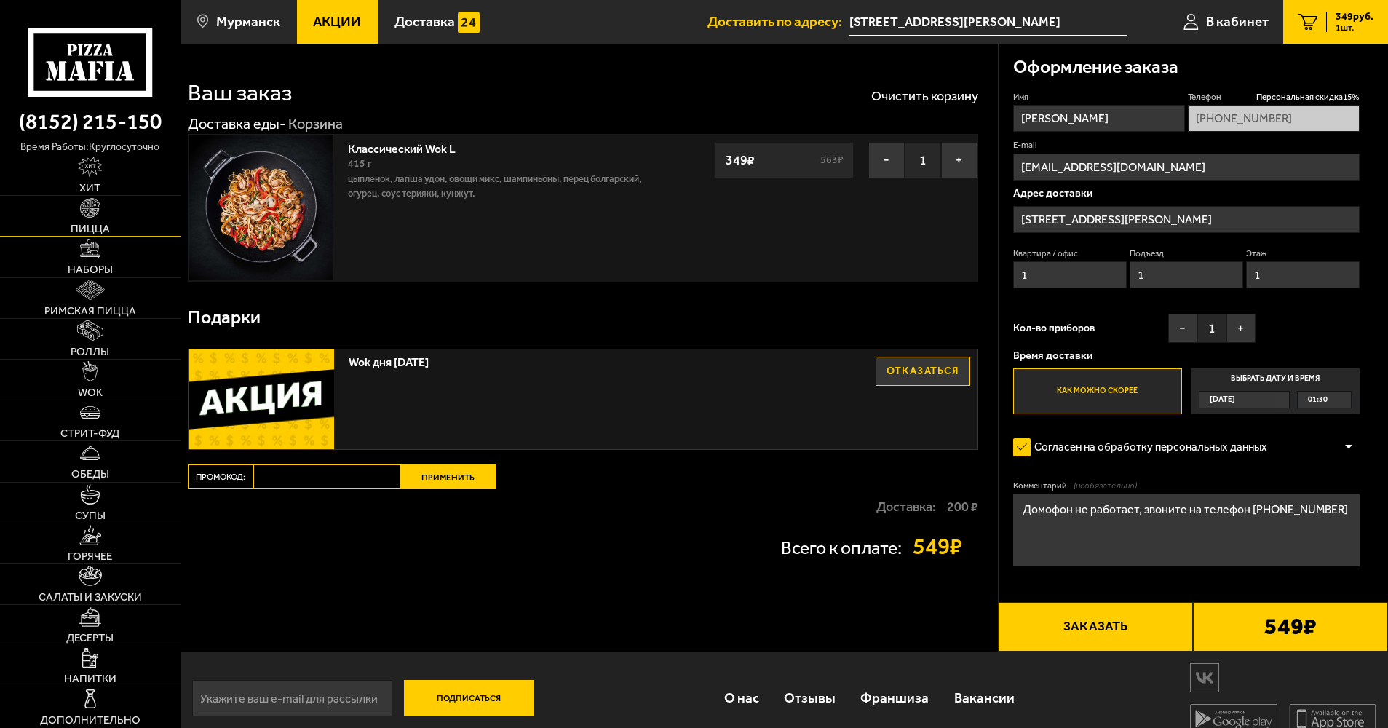
click at [99, 208] on img at bounding box center [90, 208] width 20 height 20
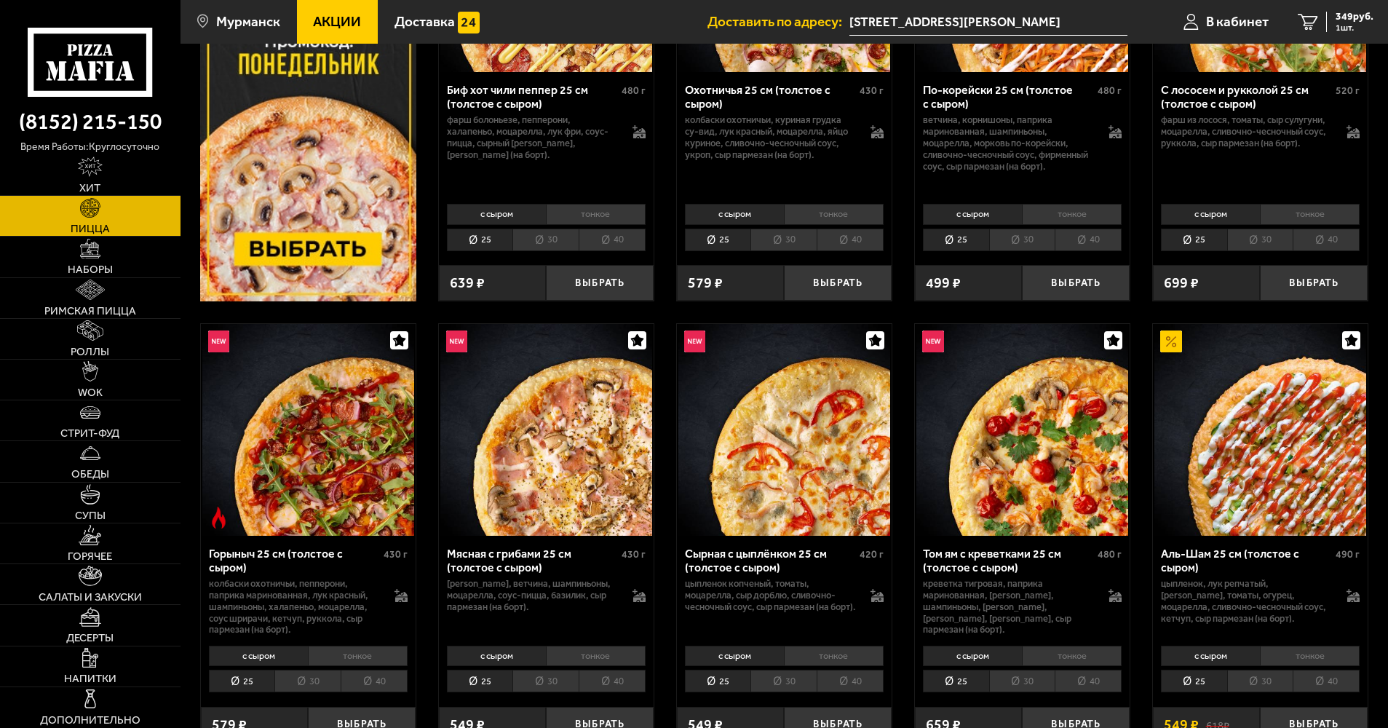
scroll to position [510, 0]
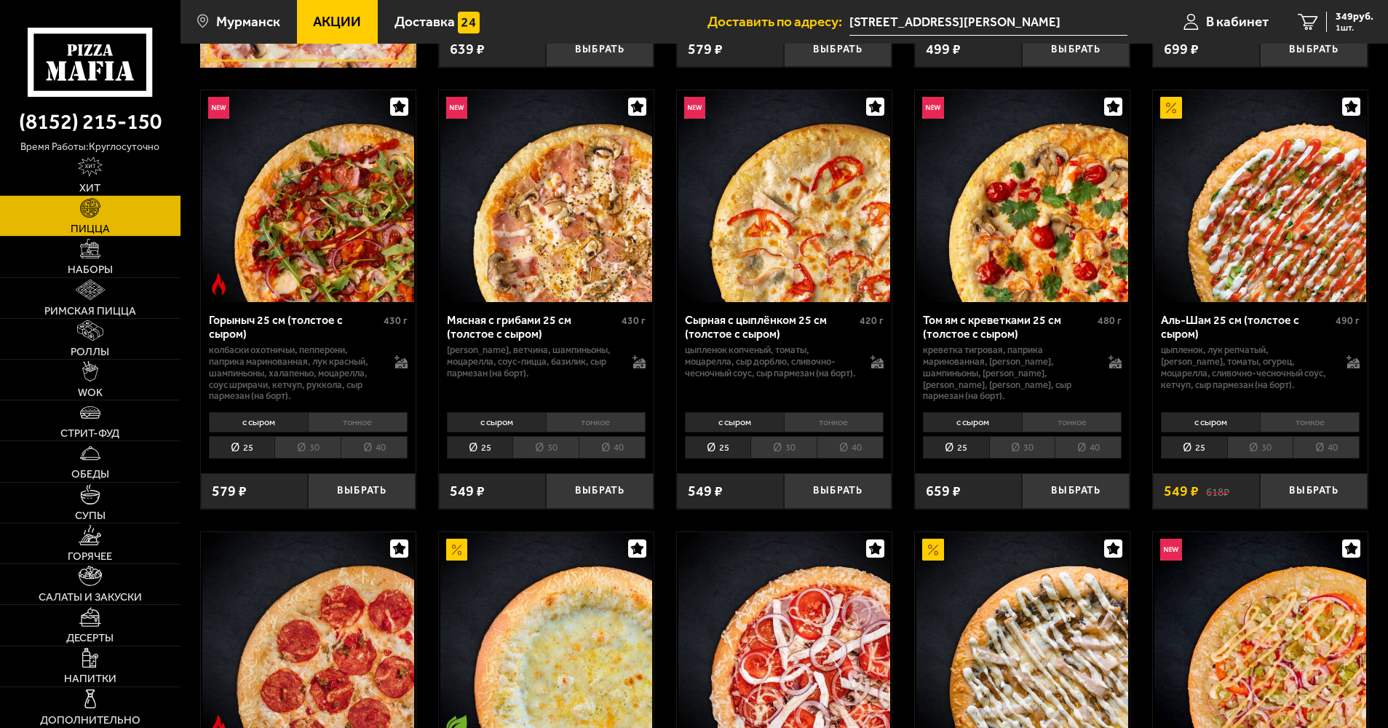
click at [611, 443] on li "40" at bounding box center [612, 447] width 67 height 23
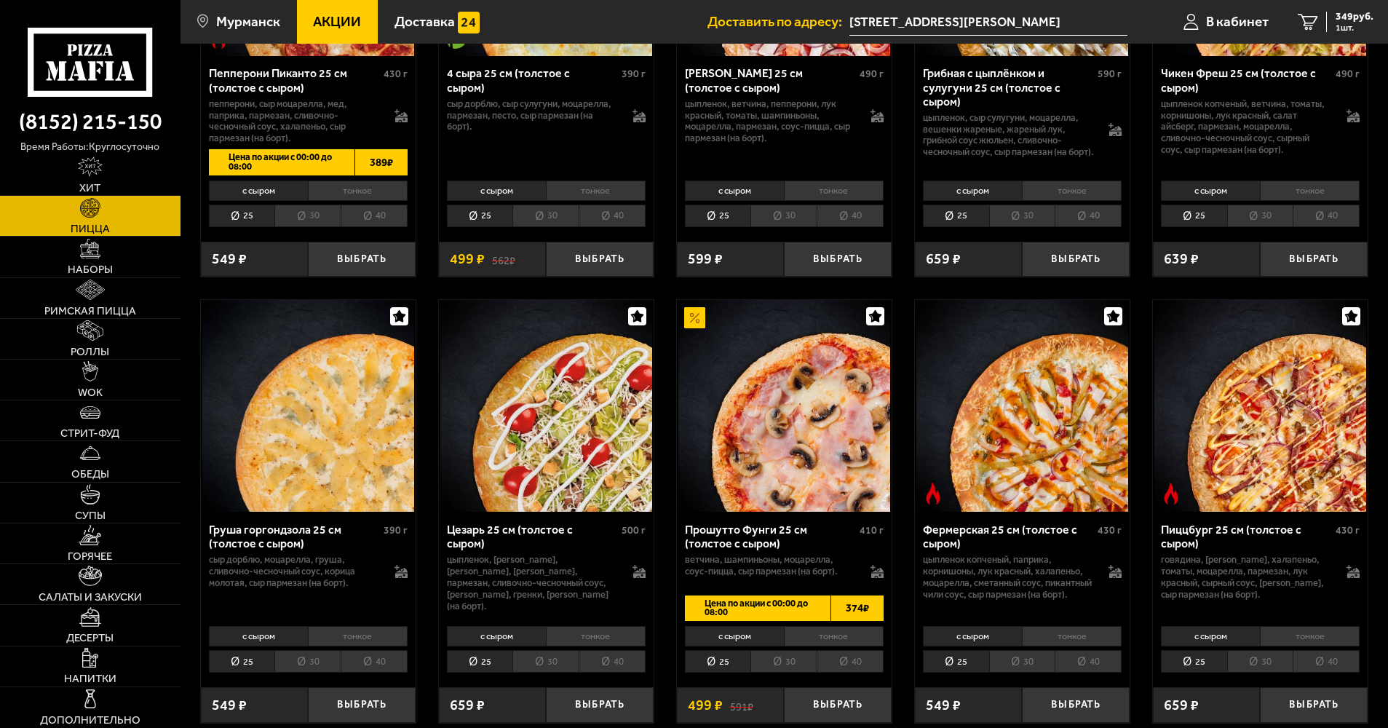
scroll to position [1456, 0]
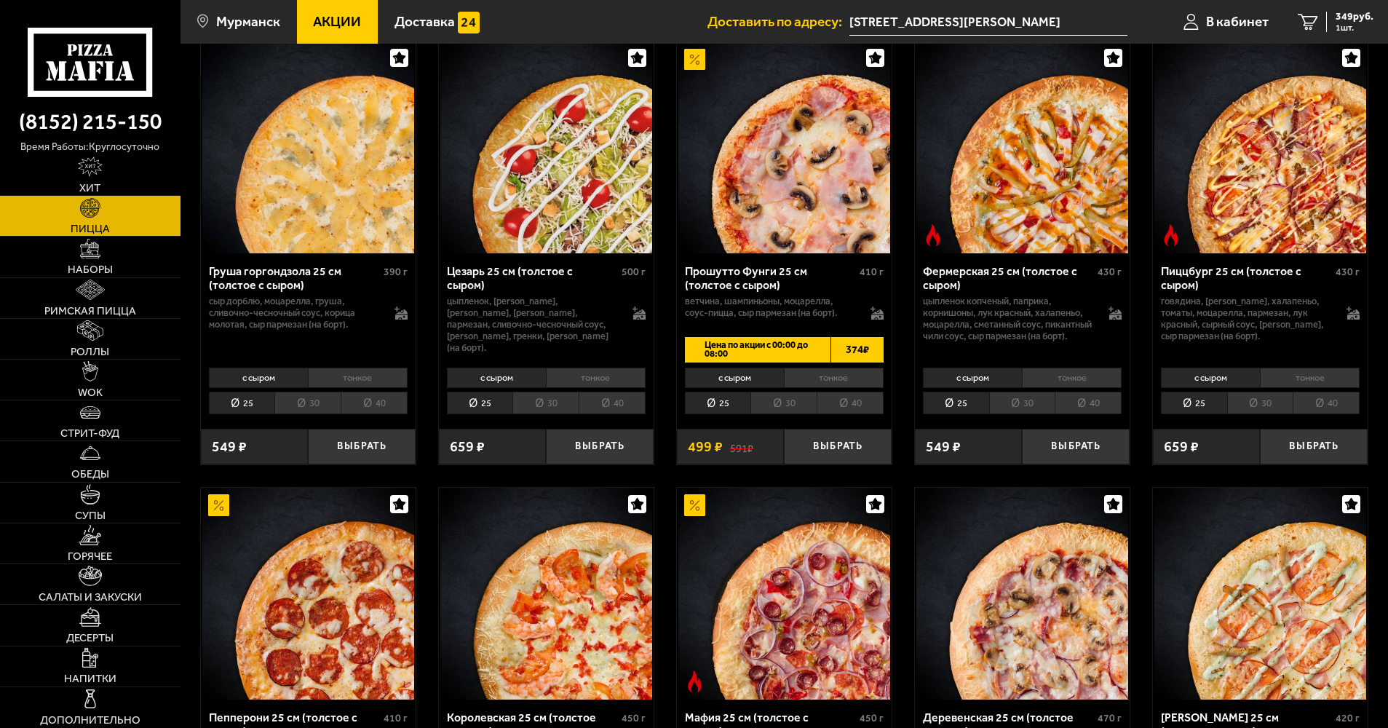
click at [848, 407] on li "40" at bounding box center [850, 403] width 67 height 23
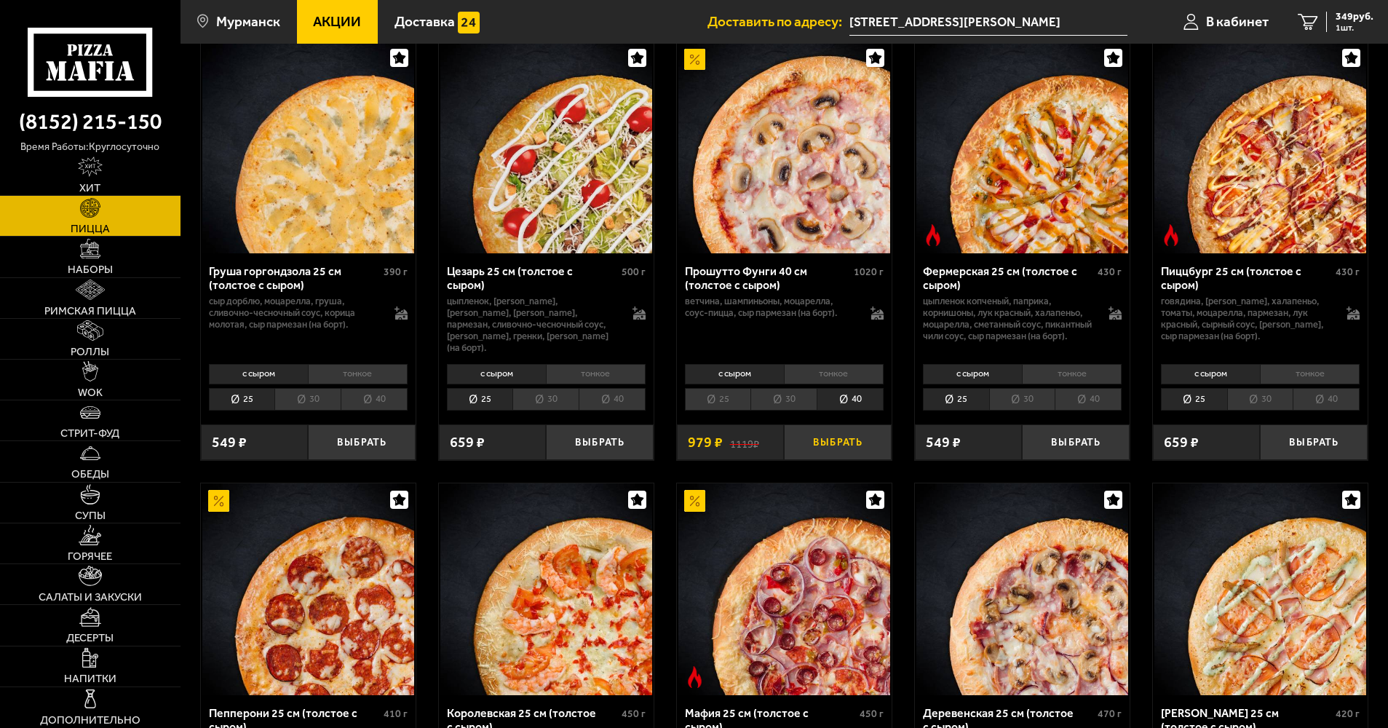
click at [835, 454] on button "Выбрать" at bounding box center [838, 442] width 108 height 36
click at [1334, 26] on span "2 шт." at bounding box center [1352, 27] width 44 height 9
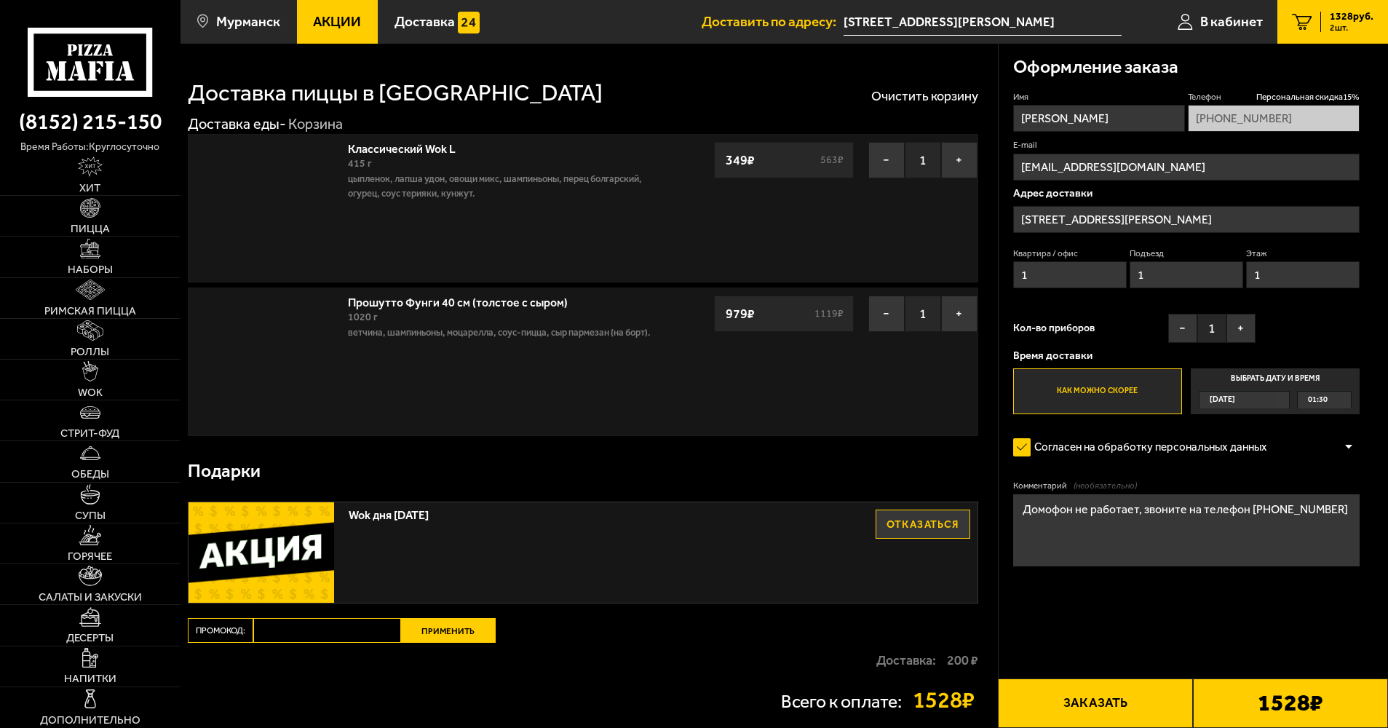
type input "[STREET_ADDRESS][PERSON_NAME]"
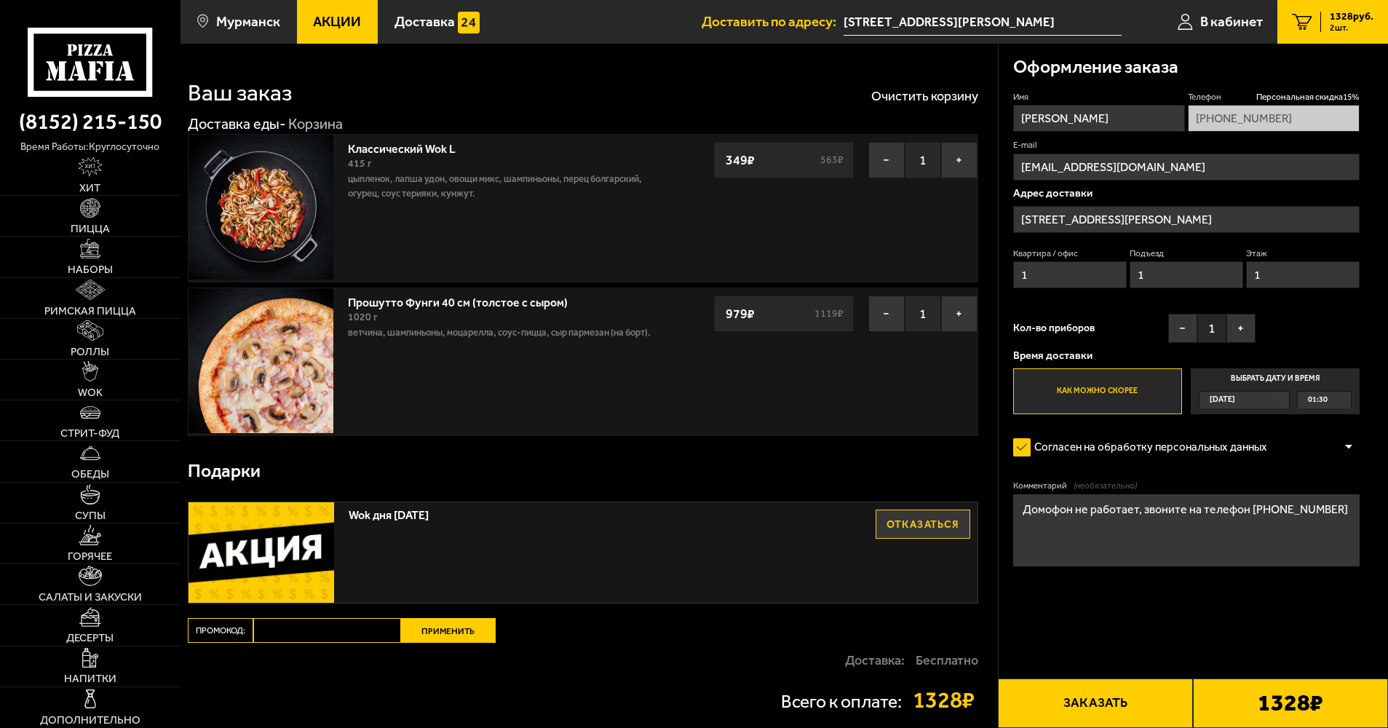
click at [1126, 706] on button "Заказать" at bounding box center [1095, 704] width 195 height 50
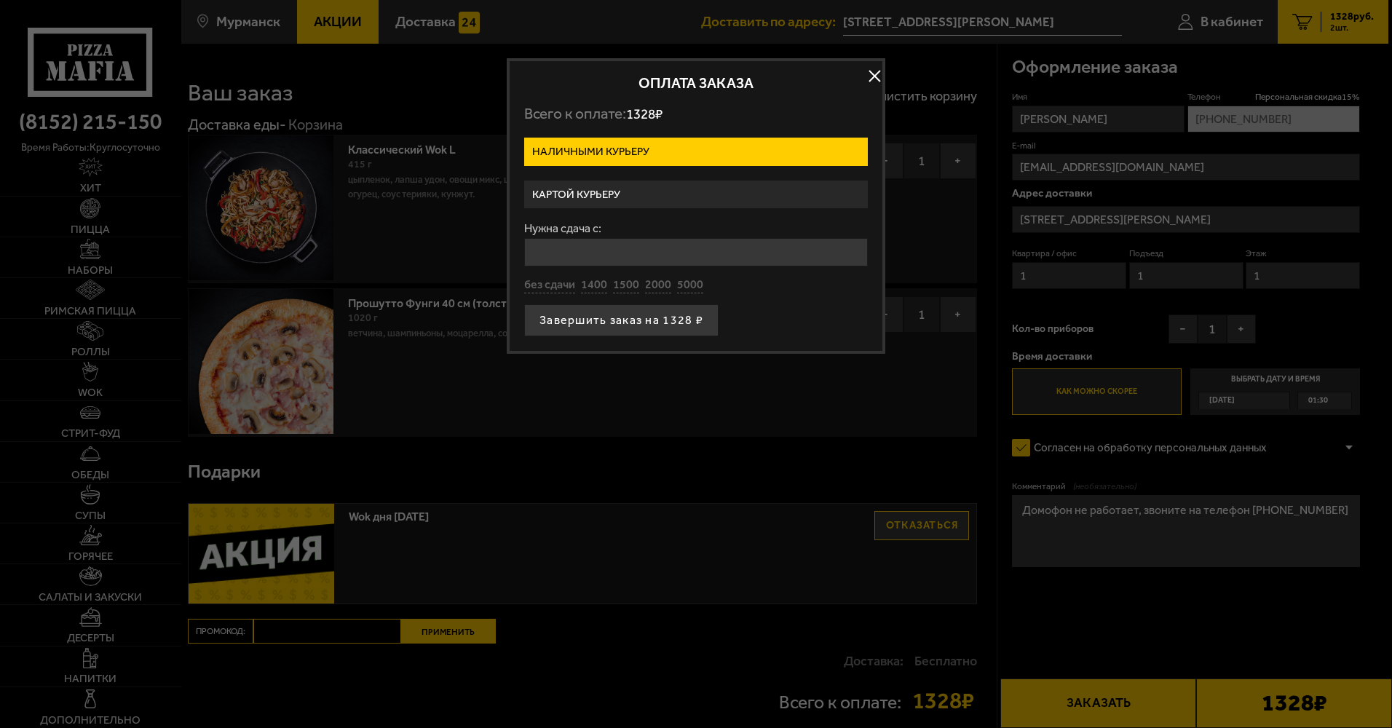
click at [577, 193] on label "Картой курьеру" at bounding box center [696, 195] width 344 height 28
click at [0, 0] on input "Картой курьеру" at bounding box center [0, 0] width 0 height 0
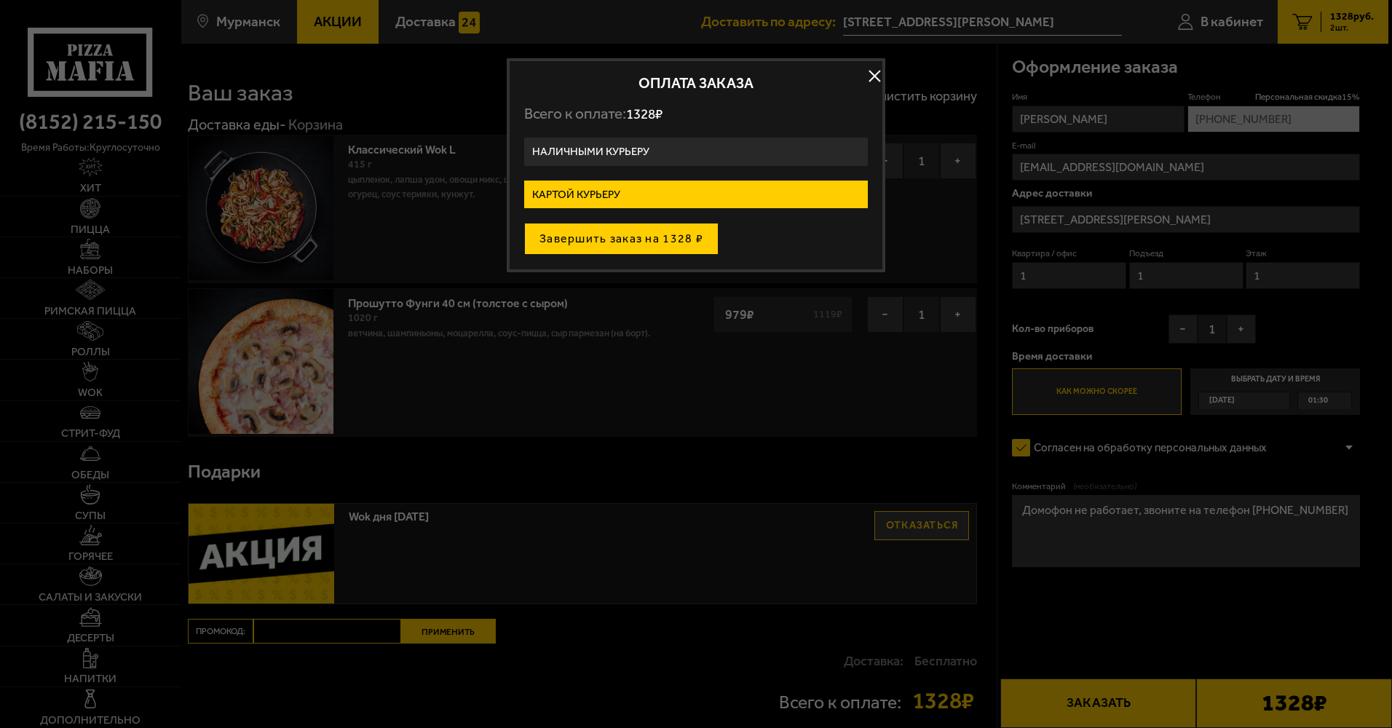
click at [605, 238] on button "Завершить заказ на 1328 ₽" at bounding box center [621, 239] width 194 height 32
